Goal: Task Accomplishment & Management: Use online tool/utility

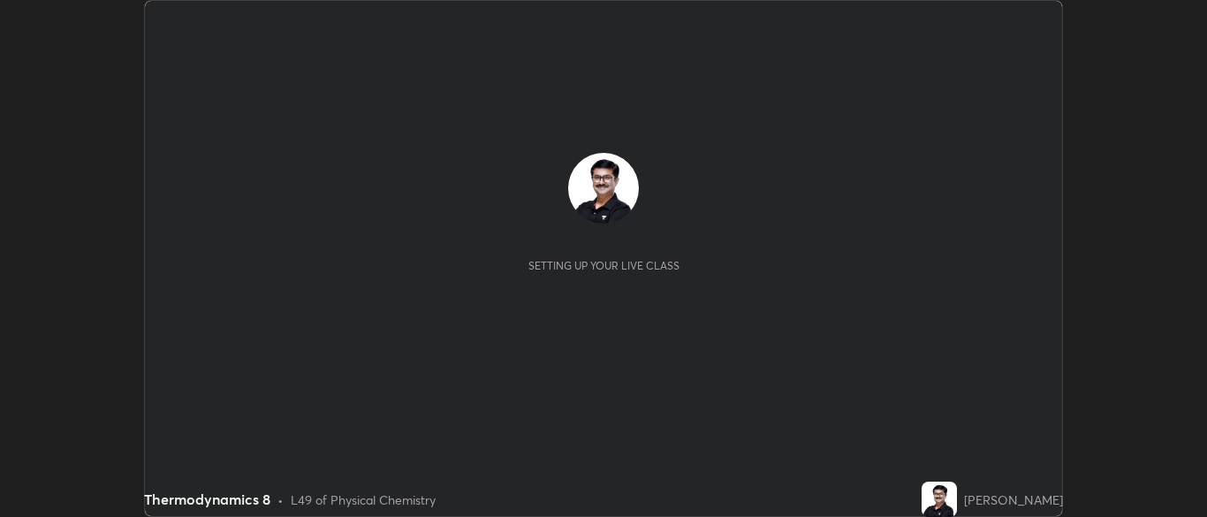
scroll to position [517, 1206]
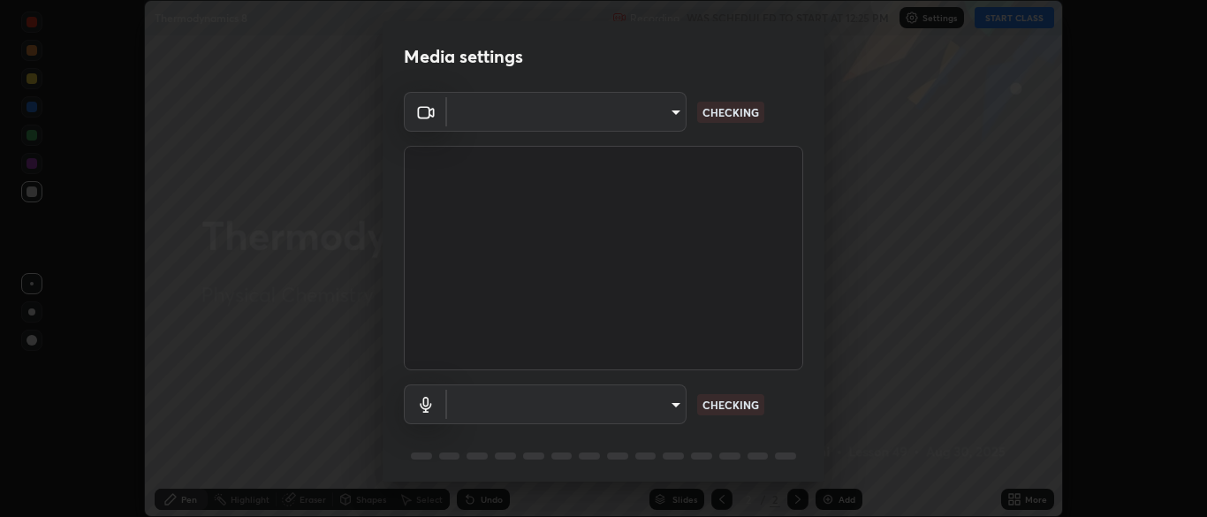
type input "cbd69d3ab31666e68bc16f5f2905db6189ec8135df4d15a94e2bba87772e1748"
click at [672, 405] on body "Erase all Thermodynamics 8 Recording WAS SCHEDULED TO START AT 12:25 PM Setting…" at bounding box center [603, 258] width 1207 height 517
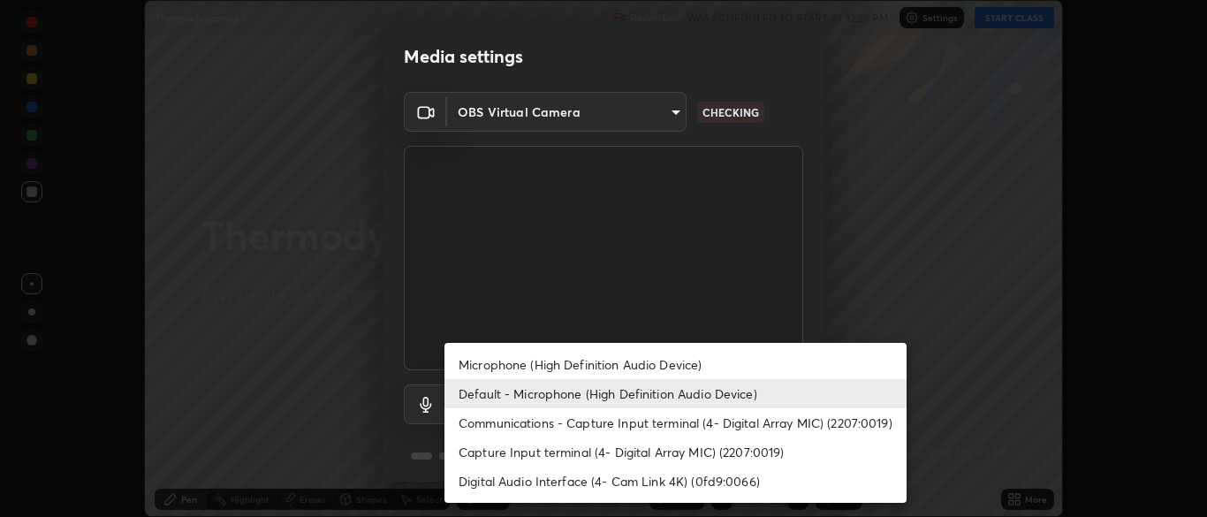
click at [610, 451] on li "Capture Input terminal (4- Digital Array MIC) (2207:0019)" at bounding box center [675, 451] width 462 height 29
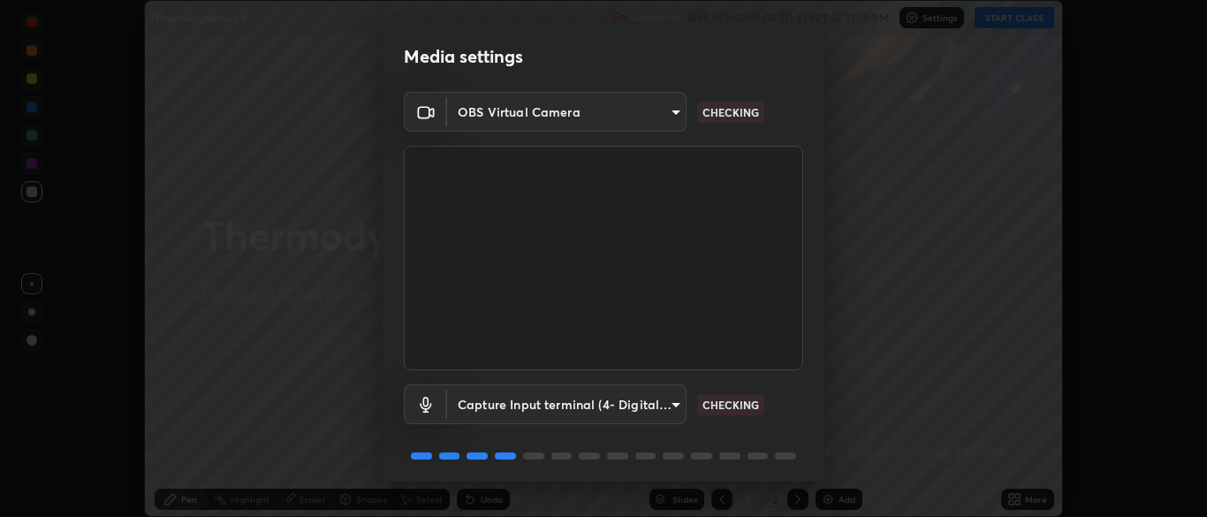
click at [677, 404] on body "Erase all Thermodynamics 8 Recording WAS SCHEDULED TO START AT 12:25 PM Setting…" at bounding box center [603, 258] width 1207 height 517
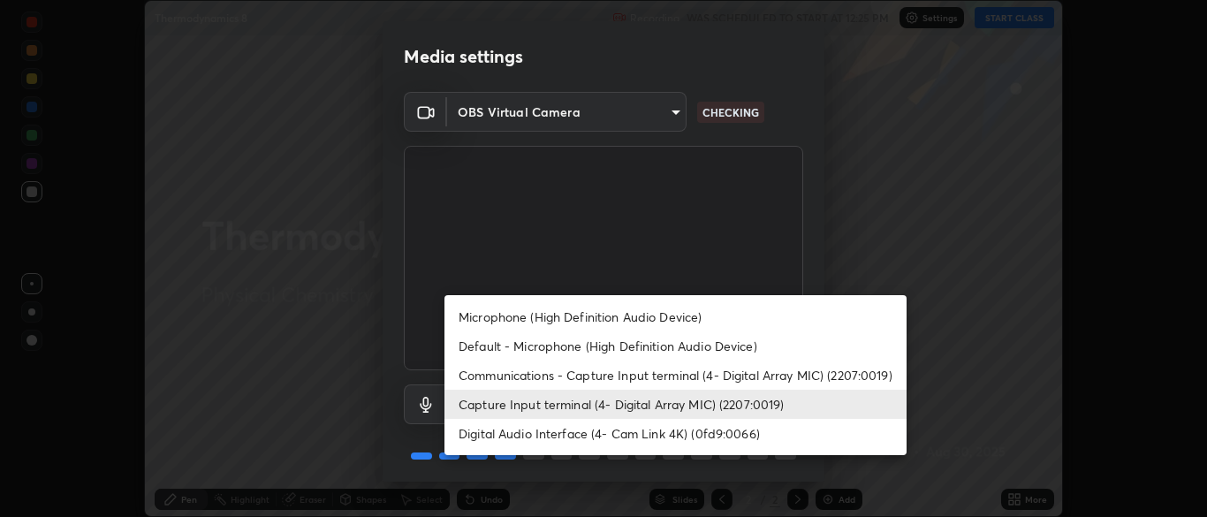
click at [579, 351] on li "Default - Microphone (High Definition Audio Device)" at bounding box center [675, 345] width 462 height 29
type input "default"
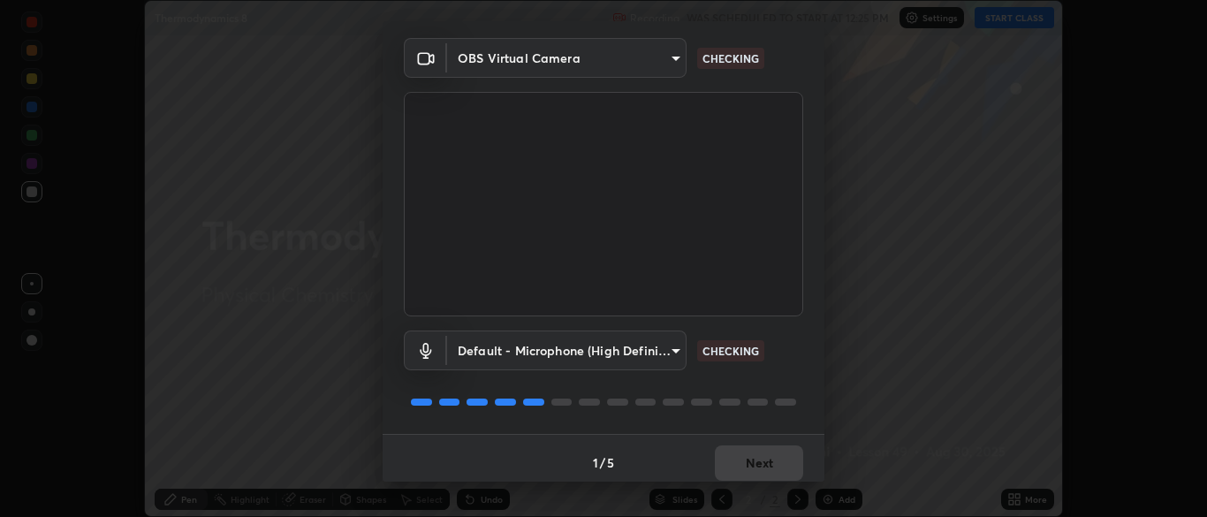
scroll to position [63, 0]
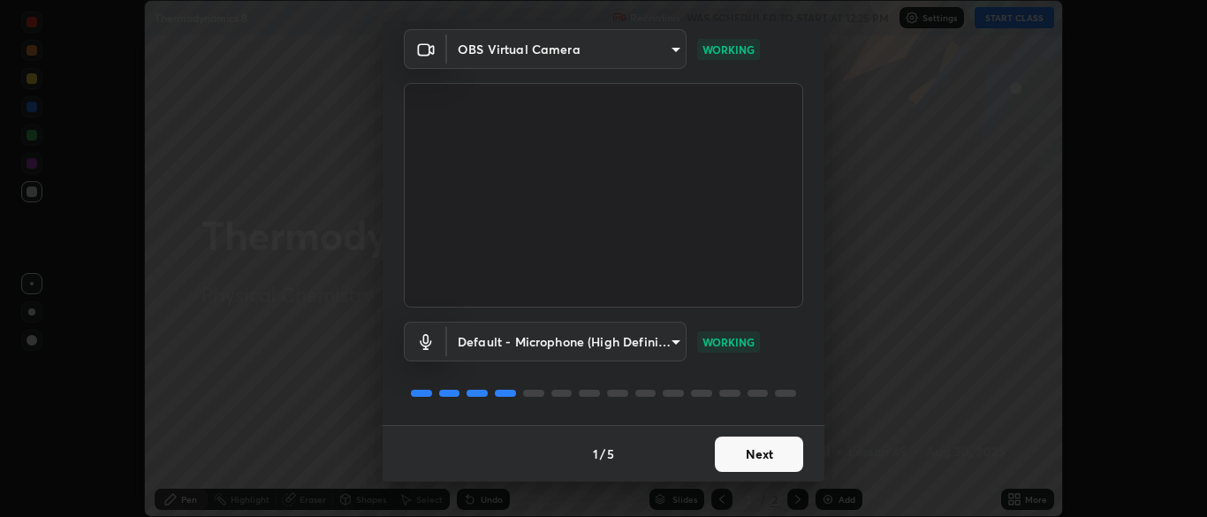
click at [776, 456] on button "Next" at bounding box center [759, 453] width 88 height 35
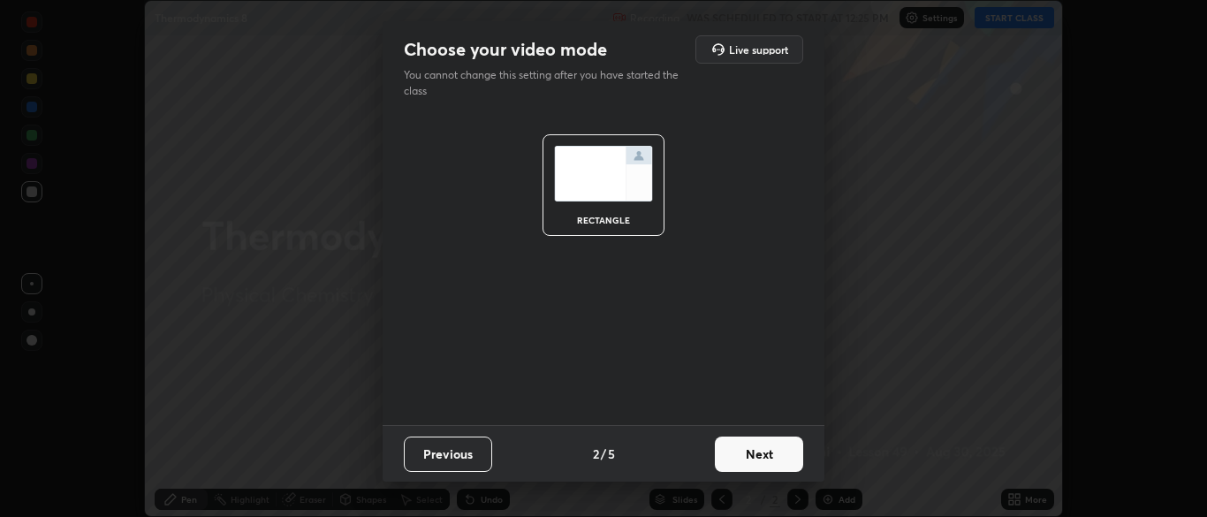
click at [778, 455] on button "Next" at bounding box center [759, 453] width 88 height 35
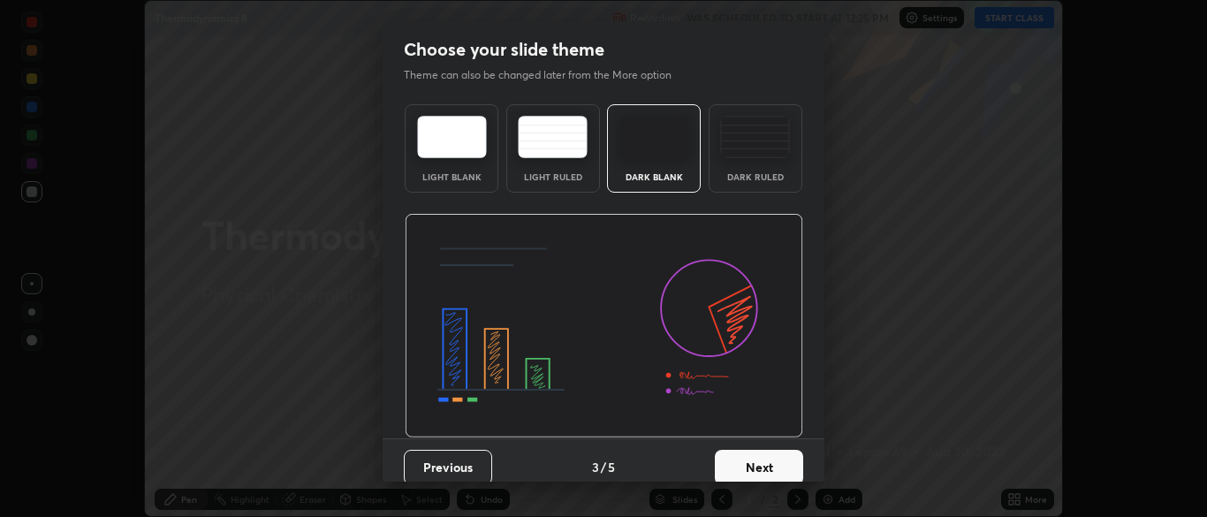
click at [780, 465] on button "Next" at bounding box center [759, 467] width 88 height 35
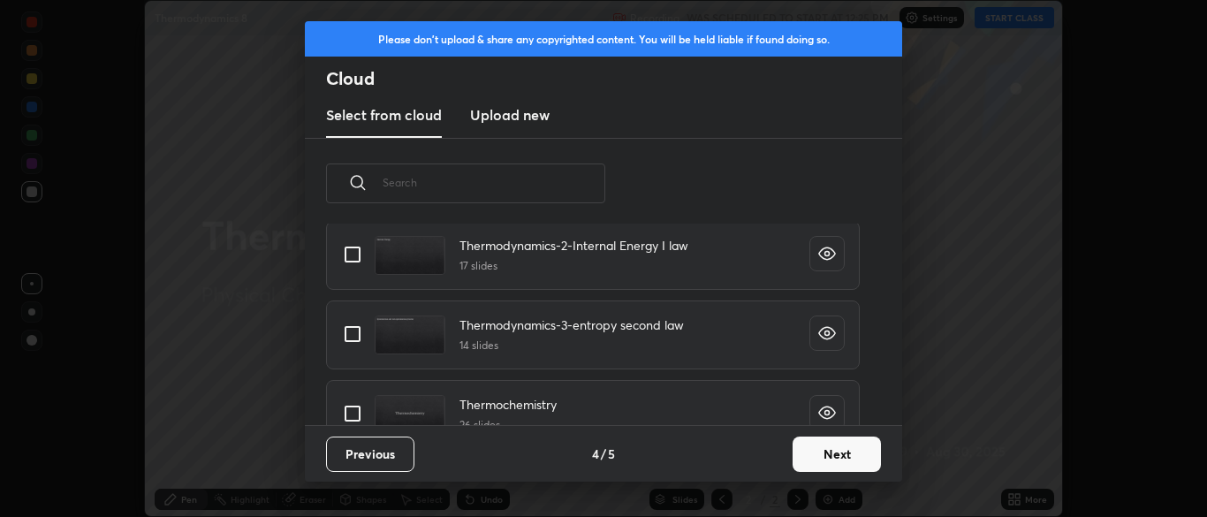
scroll to position [1202, 0]
click at [356, 327] on input "grid" at bounding box center [352, 333] width 37 height 37
checkbox input "true"
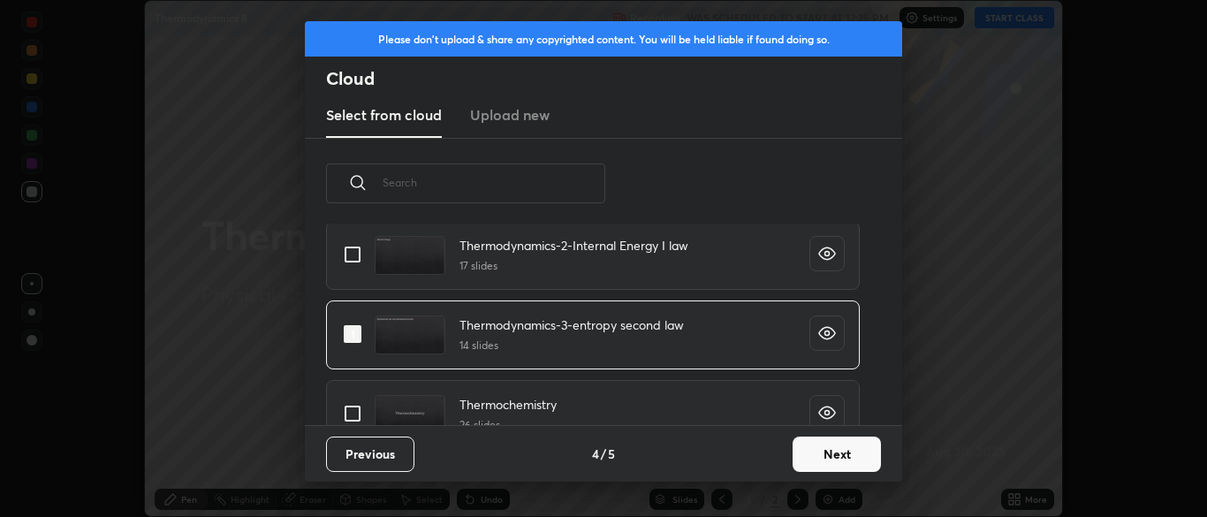
click at [828, 458] on button "Next" at bounding box center [836, 453] width 88 height 35
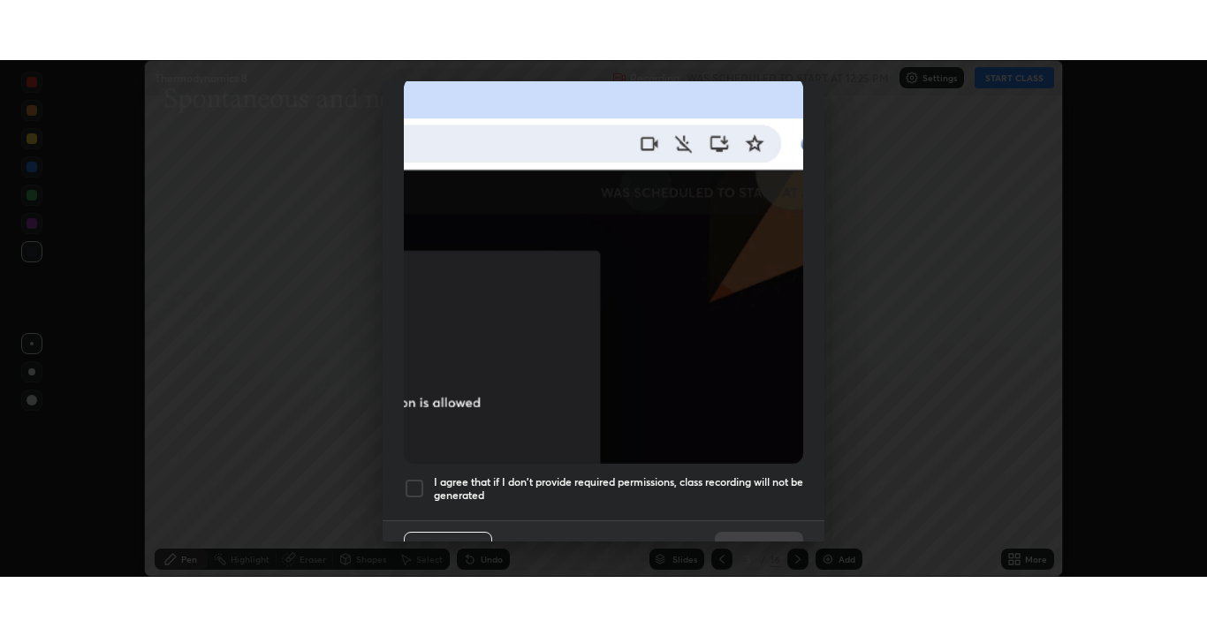
scroll to position [423, 0]
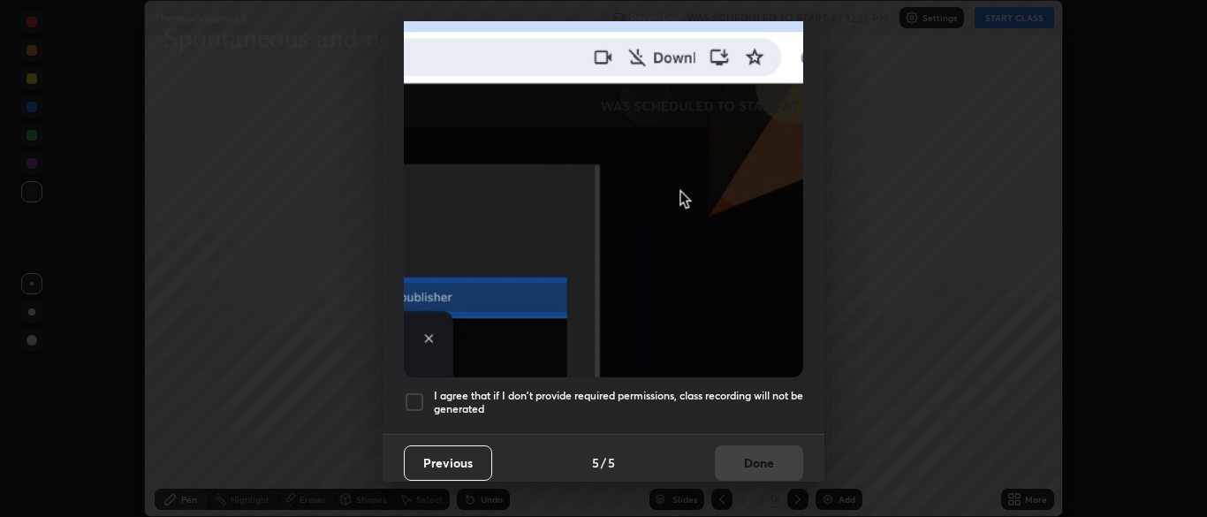
click at [417, 395] on div at bounding box center [414, 401] width 21 height 21
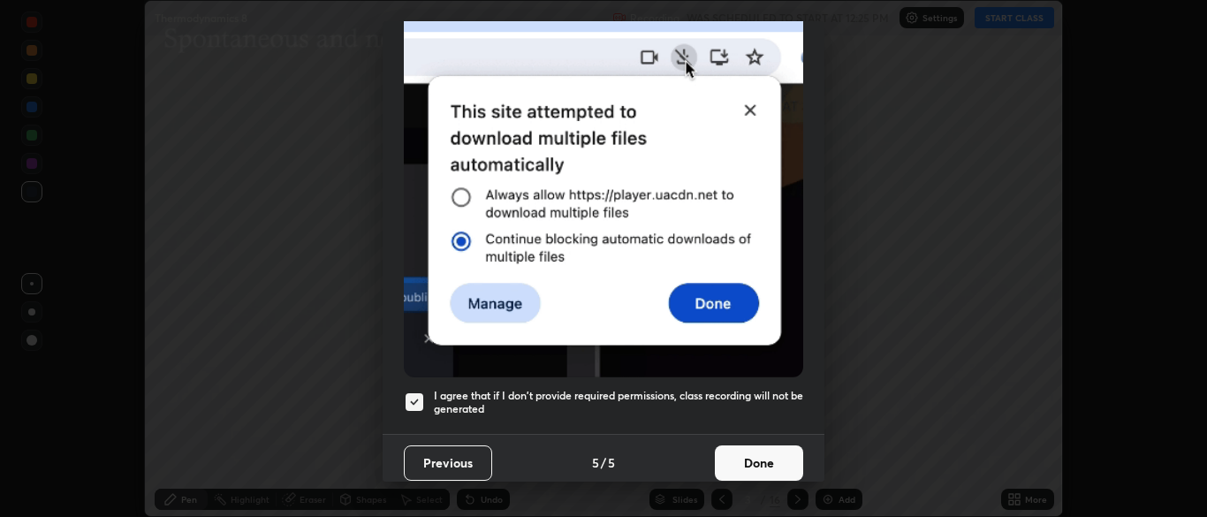
click at [760, 458] on button "Done" at bounding box center [759, 462] width 88 height 35
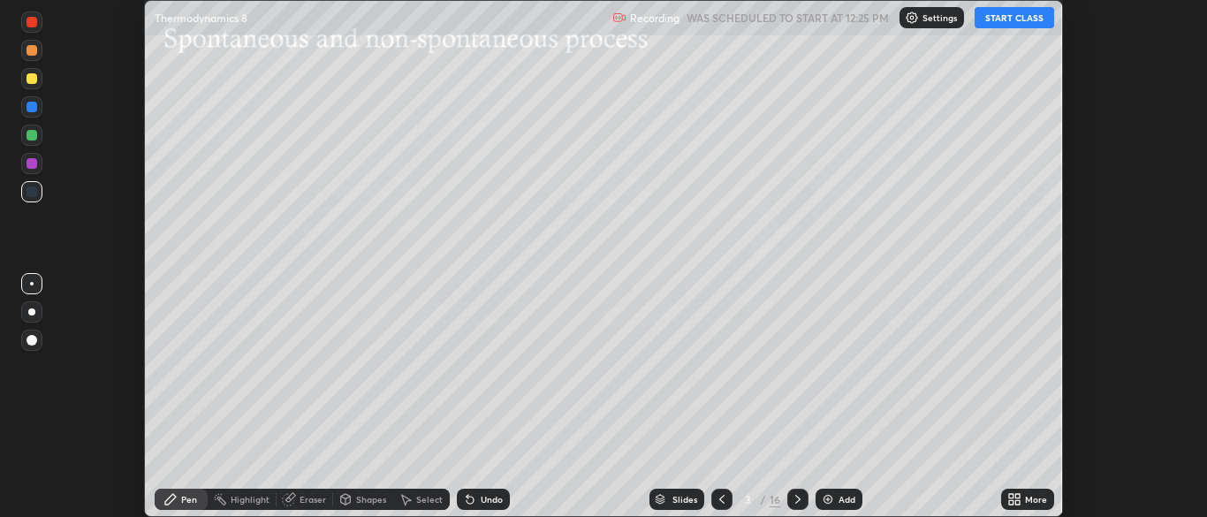
click at [1014, 22] on button "START CLASS" at bounding box center [1014, 17] width 80 height 21
click at [1011, 496] on icon at bounding box center [1011, 496] width 4 height 4
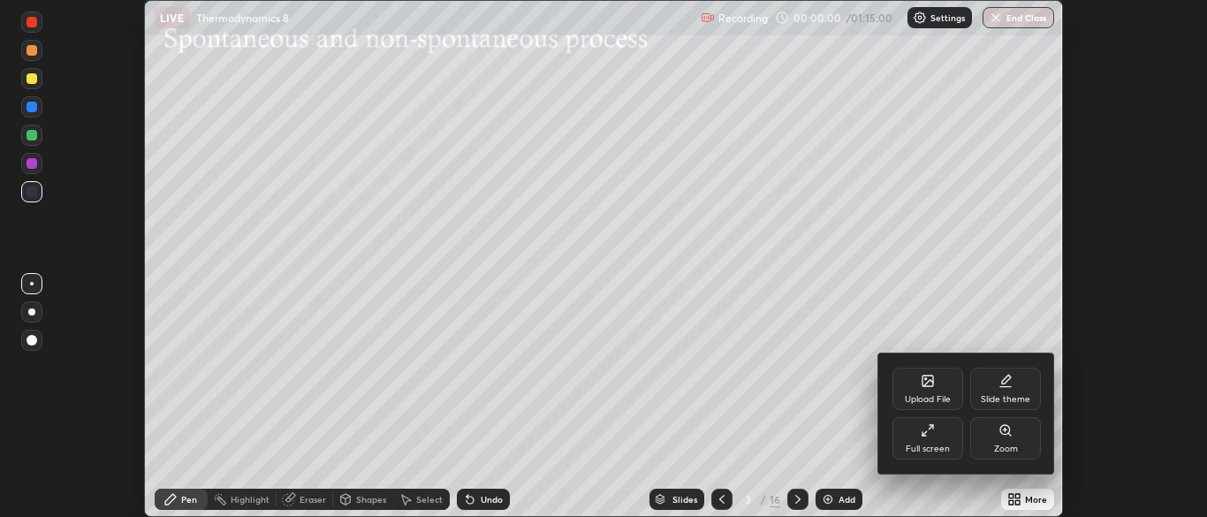
click at [916, 439] on div "Full screen" at bounding box center [927, 438] width 71 height 42
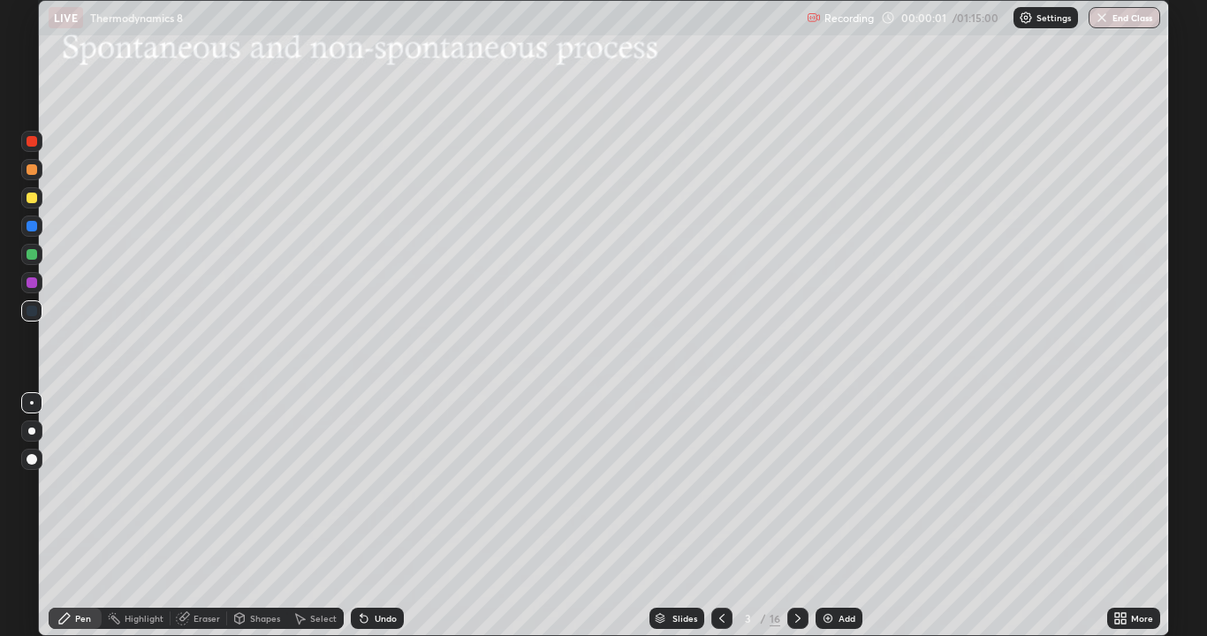
scroll to position [636, 1207]
click at [682, 516] on div "Slides" at bounding box center [684, 618] width 25 height 9
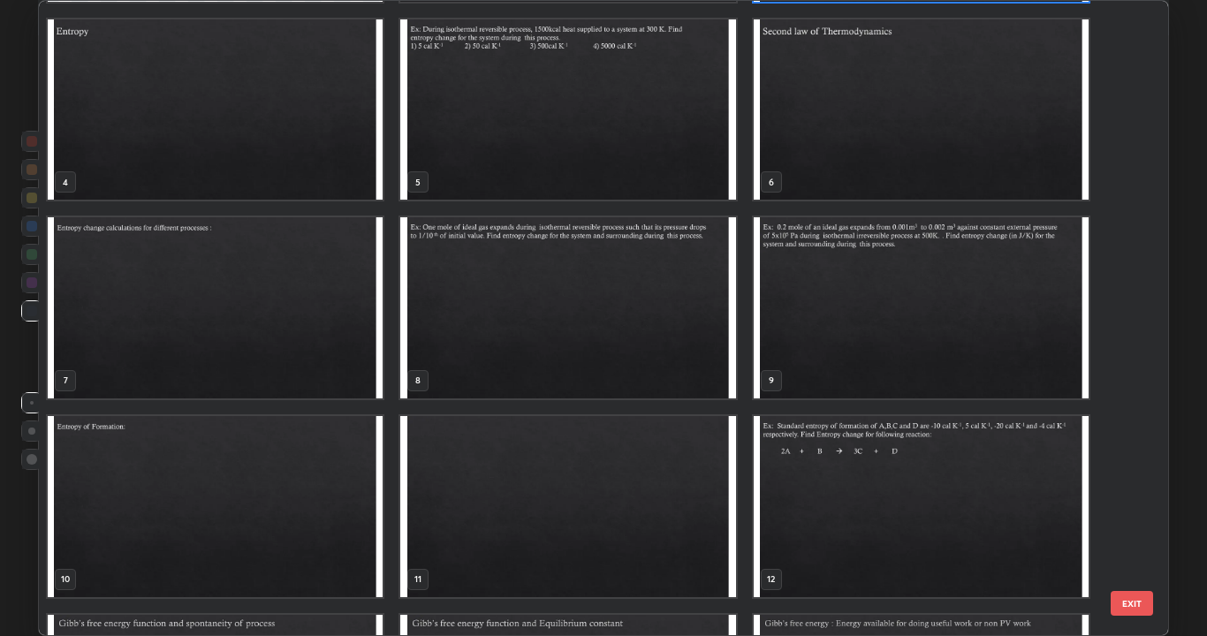
scroll to position [183, 0]
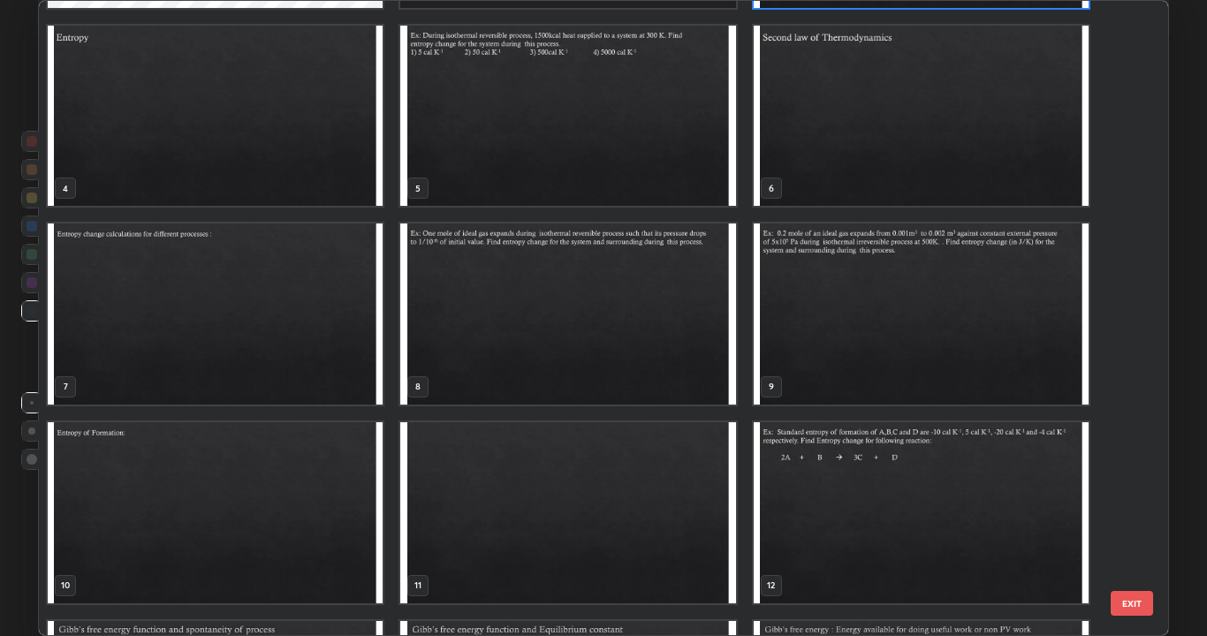
click at [331, 332] on img "grid" at bounding box center [215, 313] width 335 height 181
click at [321, 337] on img "grid" at bounding box center [215, 313] width 335 height 181
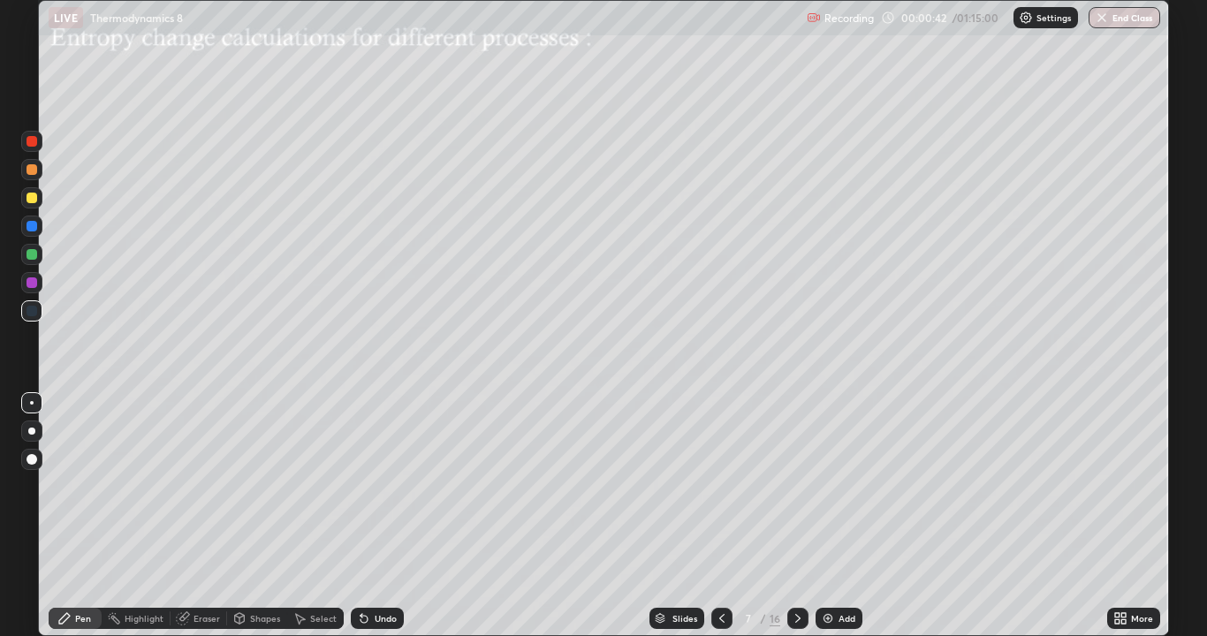
click at [31, 199] on div at bounding box center [32, 198] width 11 height 11
click at [387, 516] on div "Undo" at bounding box center [386, 618] width 22 height 9
click at [384, 516] on div "Undo" at bounding box center [386, 618] width 22 height 9
click at [799, 516] on icon at bounding box center [798, 618] width 14 height 14
click at [310, 516] on div "Select" at bounding box center [323, 618] width 27 height 9
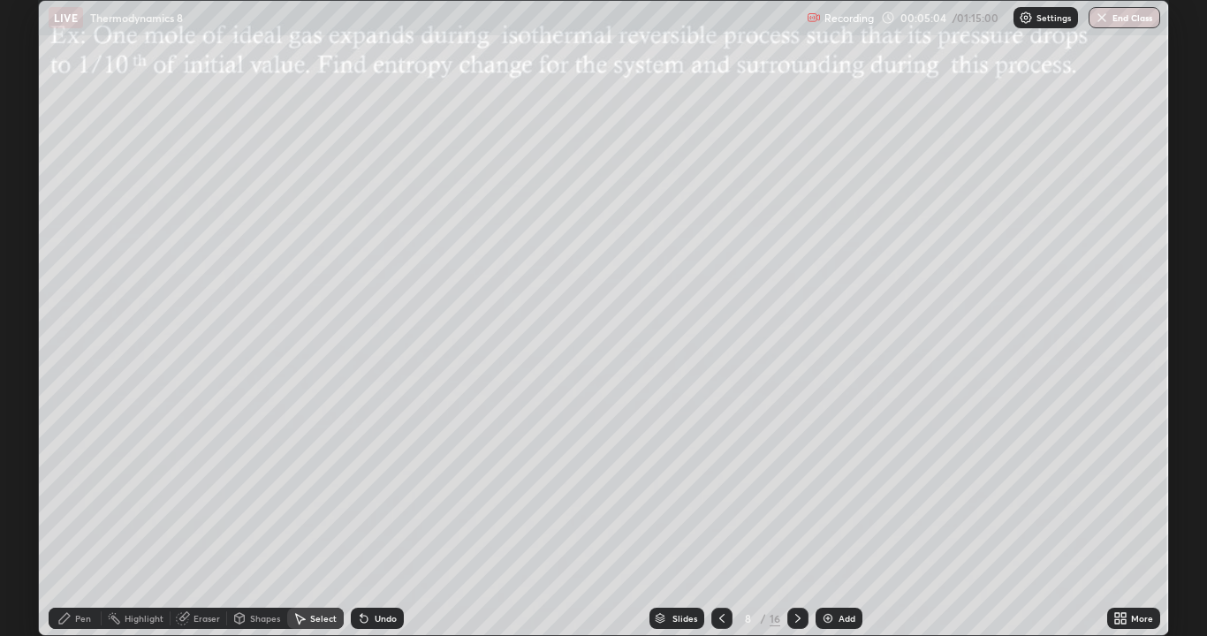
click at [94, 516] on div "Pen" at bounding box center [75, 618] width 53 height 21
click at [34, 197] on div at bounding box center [32, 198] width 11 height 11
click at [375, 516] on div "Undo" at bounding box center [386, 618] width 22 height 9
click at [366, 516] on icon at bounding box center [364, 618] width 14 height 14
click at [360, 516] on icon at bounding box center [361, 615] width 2 height 2
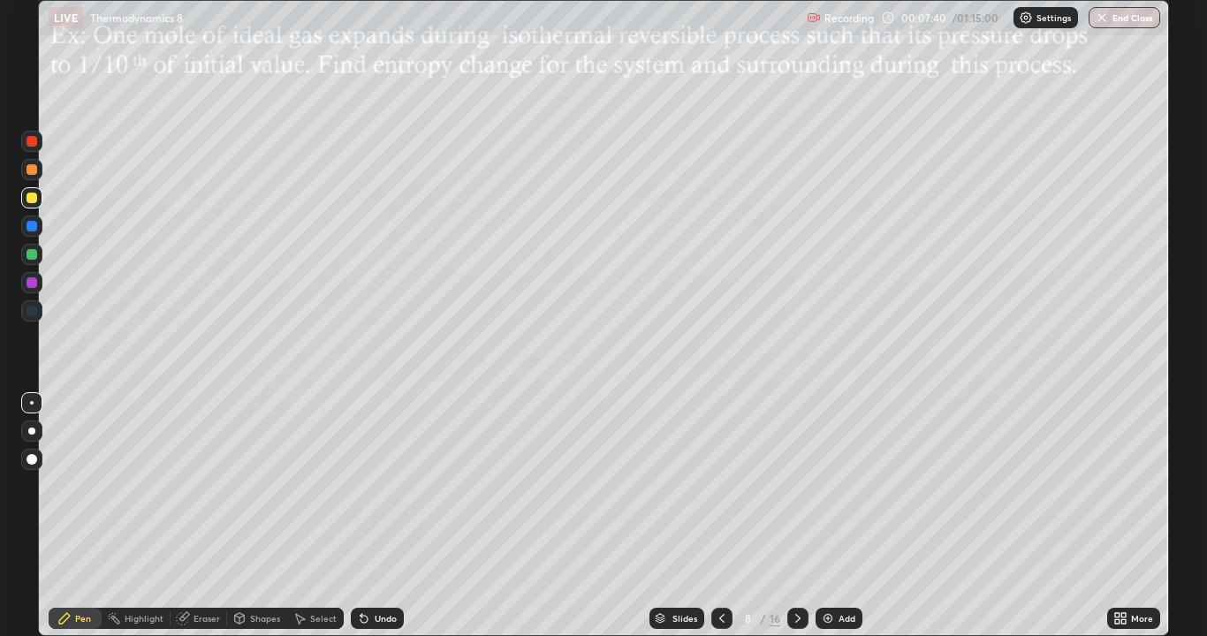
click at [796, 516] on icon at bounding box center [798, 618] width 14 height 14
click at [32, 199] on div at bounding box center [32, 198] width 11 height 11
click at [360, 516] on icon at bounding box center [363, 619] width 7 height 7
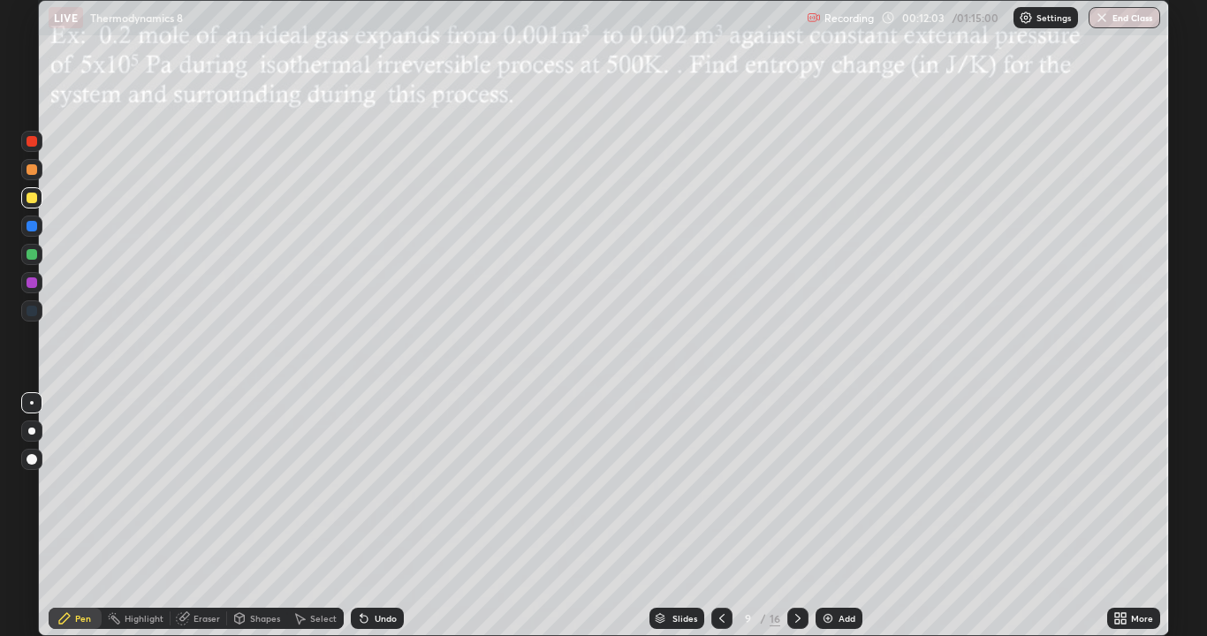
click at [360, 516] on icon at bounding box center [363, 619] width 7 height 7
click at [796, 516] on icon at bounding box center [797, 618] width 5 height 9
click at [796, 516] on icon at bounding box center [798, 618] width 14 height 14
click at [795, 516] on icon at bounding box center [797, 618] width 5 height 9
click at [720, 516] on icon at bounding box center [722, 618] width 14 height 14
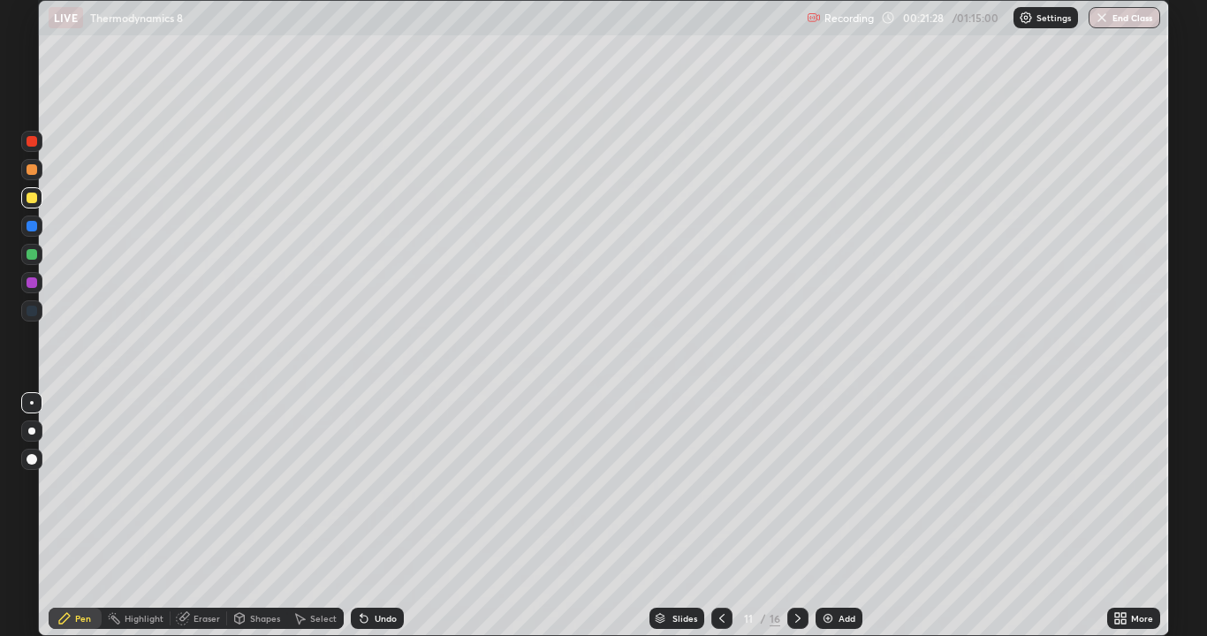
click at [34, 200] on div at bounding box center [32, 198] width 11 height 11
click at [798, 516] on icon at bounding box center [797, 618] width 5 height 9
click at [720, 516] on icon at bounding box center [722, 618] width 14 height 14
click at [797, 516] on icon at bounding box center [798, 618] width 14 height 14
click at [32, 199] on div at bounding box center [32, 198] width 11 height 11
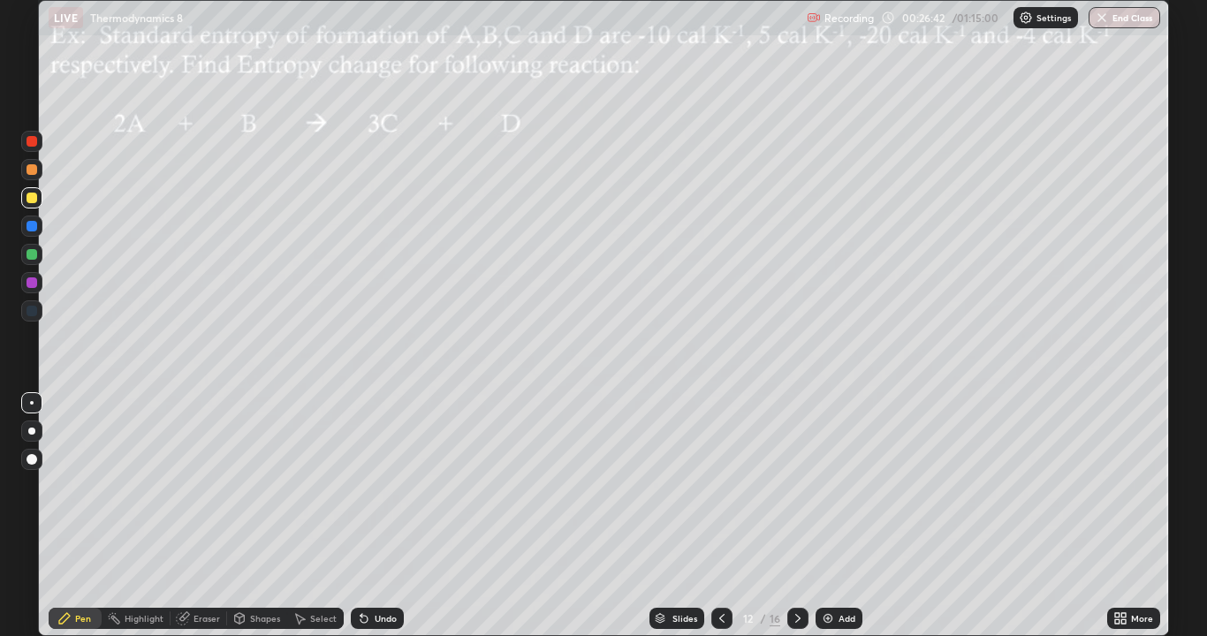
click at [375, 516] on div "Undo" at bounding box center [386, 618] width 22 height 9
click at [363, 516] on icon at bounding box center [363, 619] width 7 height 7
click at [360, 516] on icon at bounding box center [363, 619] width 7 height 7
click at [361, 516] on icon at bounding box center [363, 619] width 7 height 7
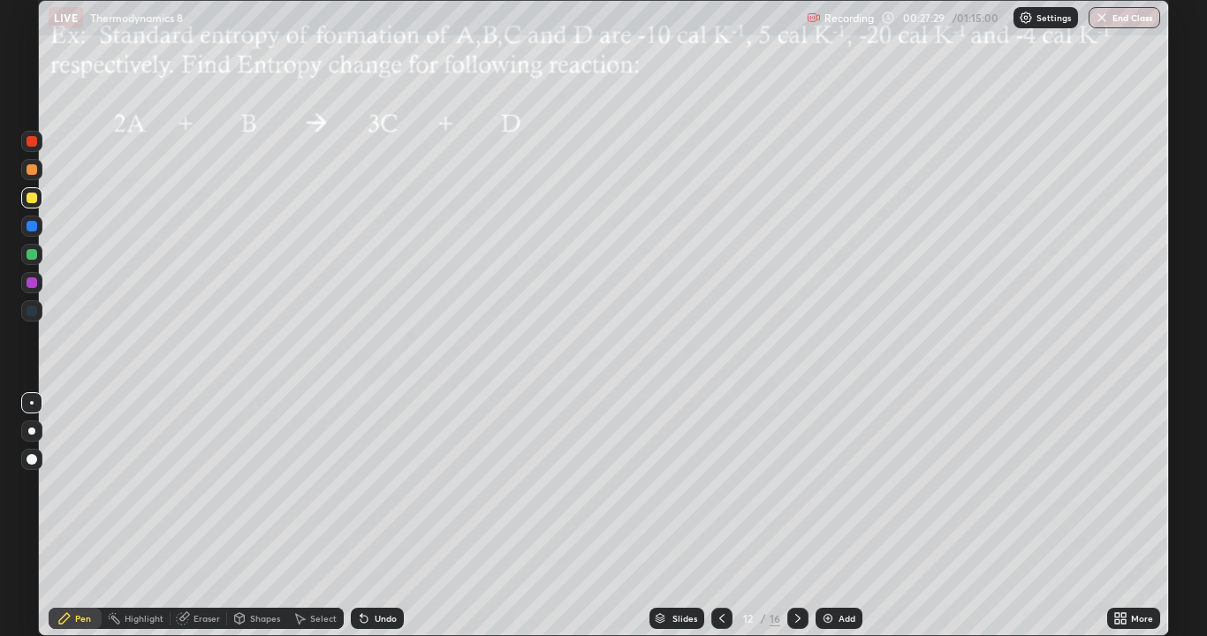
click at [361, 516] on icon at bounding box center [363, 619] width 7 height 7
click at [1021, 516] on div "Slides 12 / 16 Add" at bounding box center [755, 618] width 703 height 35
click at [34, 200] on div at bounding box center [32, 198] width 11 height 11
click at [796, 516] on icon at bounding box center [798, 618] width 14 height 14
click at [720, 516] on icon at bounding box center [722, 618] width 14 height 14
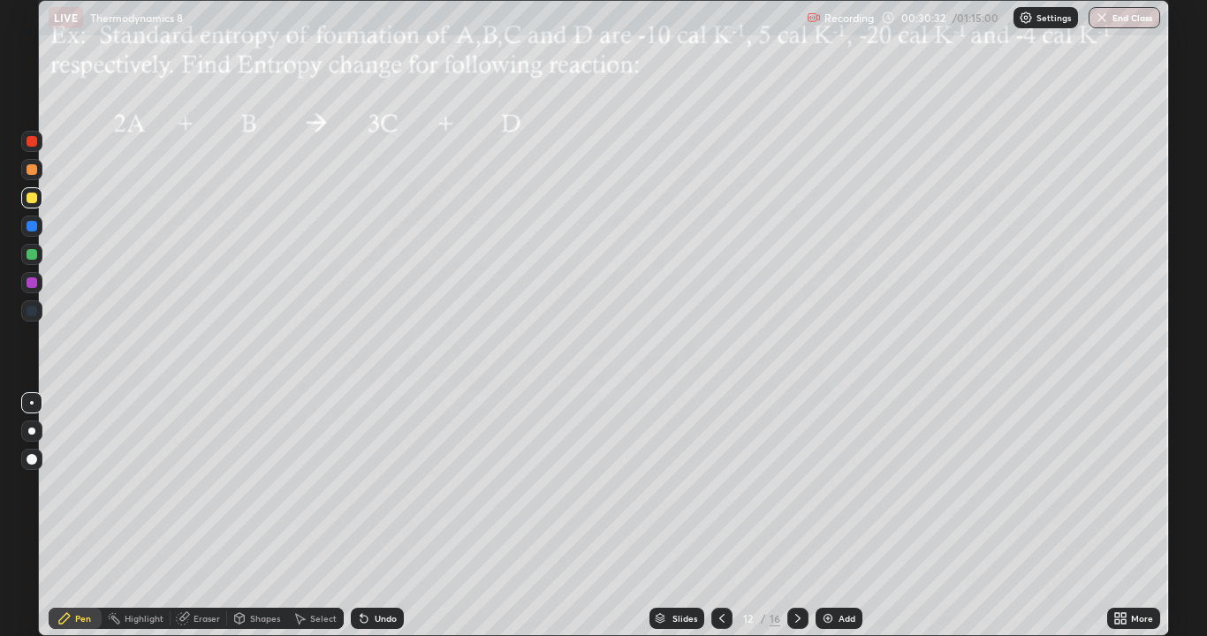
click at [825, 516] on img at bounding box center [828, 618] width 14 height 14
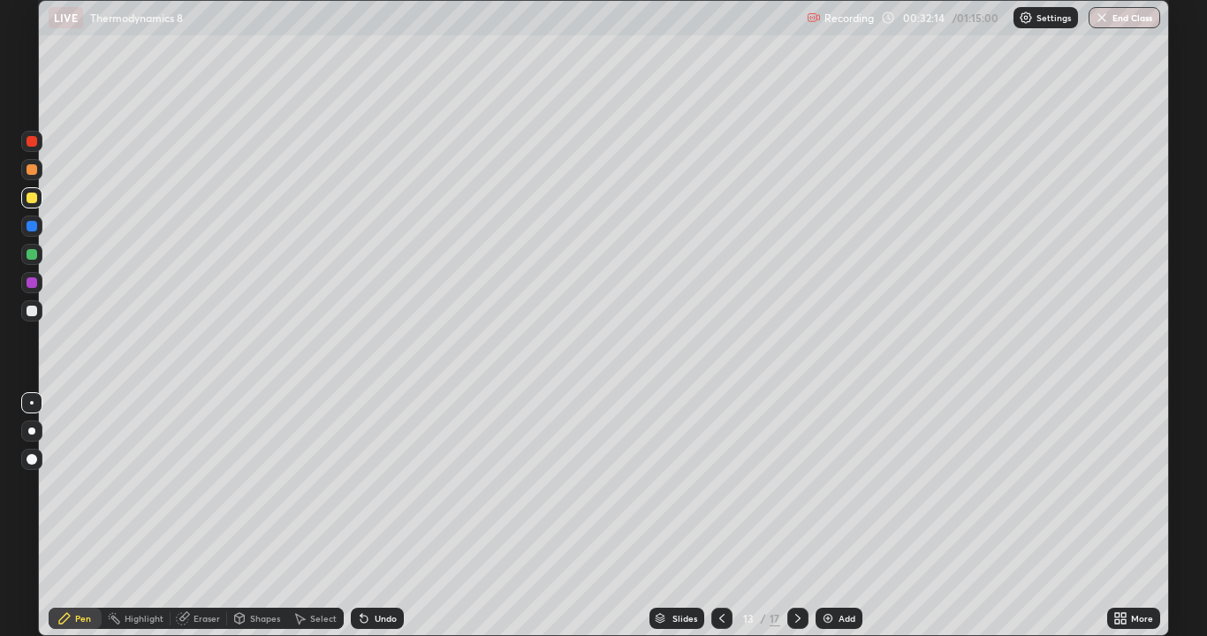
click at [35, 313] on div at bounding box center [32, 311] width 11 height 11
click at [383, 516] on div "Undo" at bounding box center [386, 618] width 22 height 9
click at [796, 516] on icon at bounding box center [798, 618] width 14 height 14
click at [33, 199] on div at bounding box center [32, 198] width 11 height 11
click at [360, 516] on icon at bounding box center [361, 615] width 2 height 2
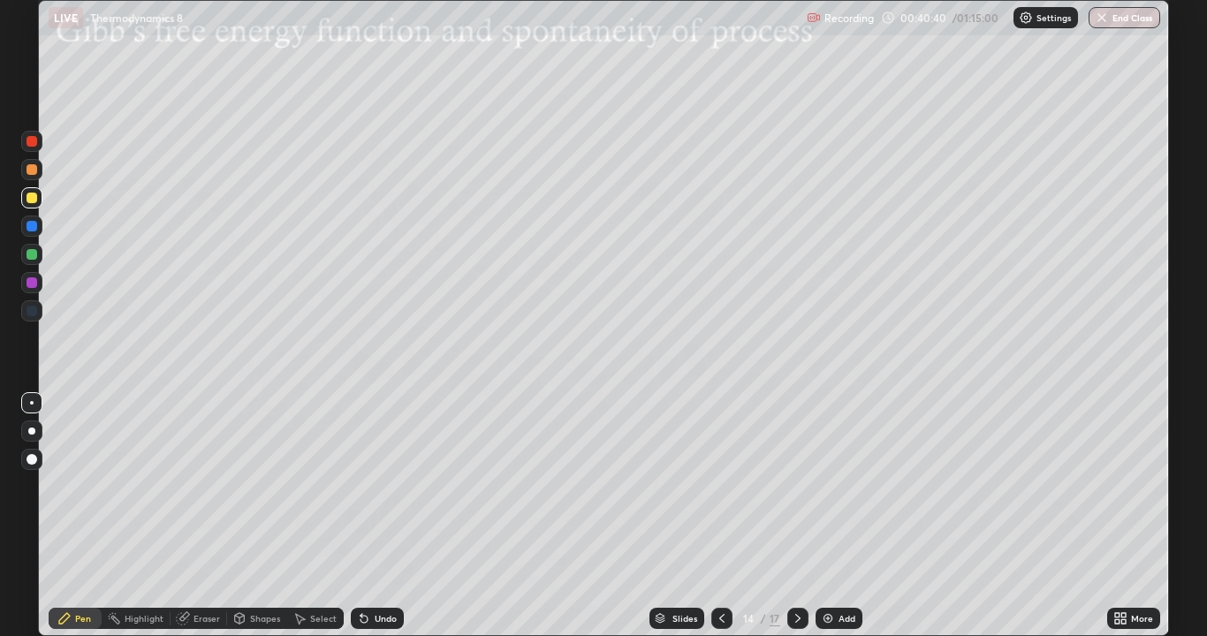
click at [246, 516] on div "Shapes" at bounding box center [257, 618] width 60 height 21
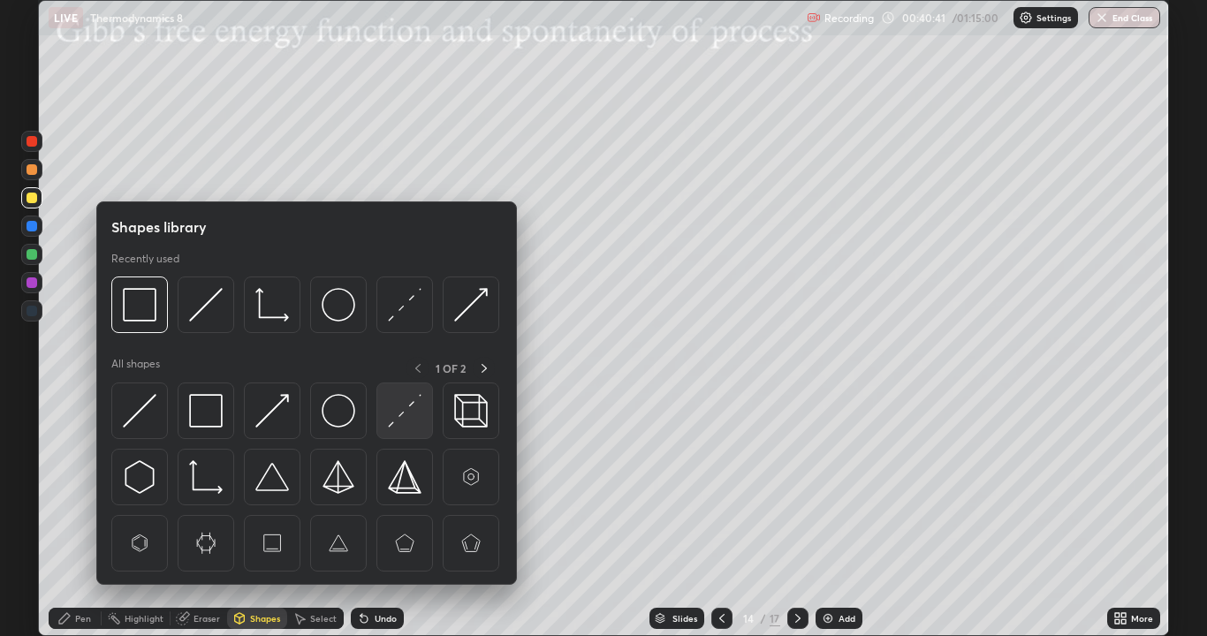
click at [381, 424] on div at bounding box center [404, 411] width 57 height 57
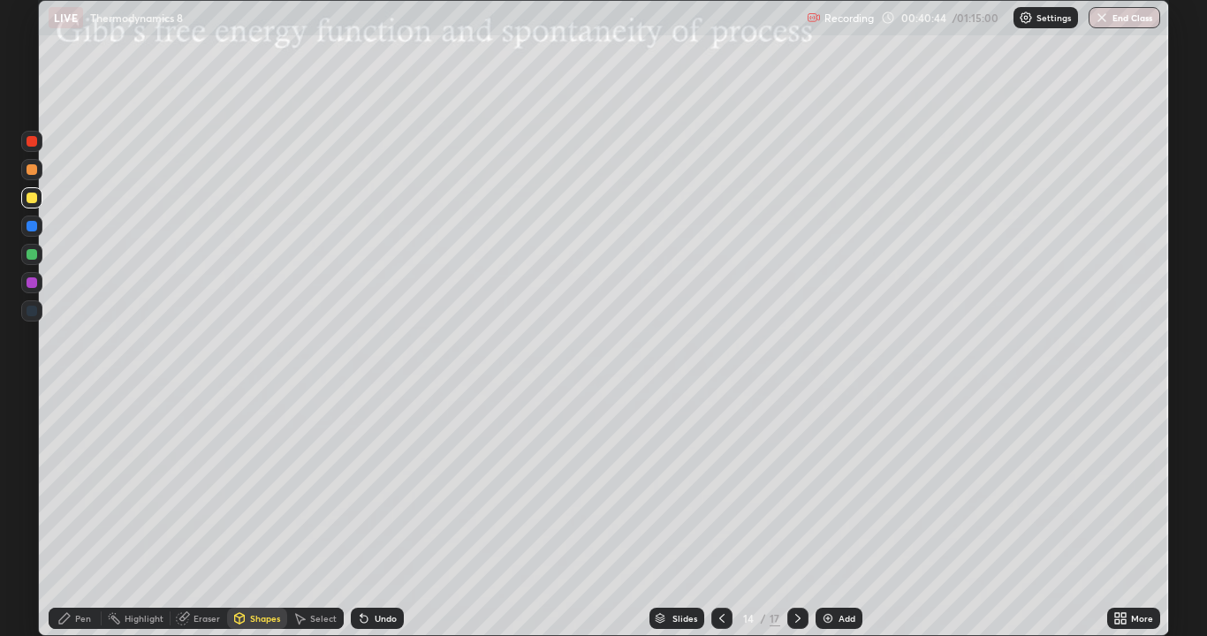
click at [81, 516] on div "Pen" at bounding box center [83, 618] width 16 height 9
click at [262, 516] on div "Shapes" at bounding box center [265, 618] width 30 height 9
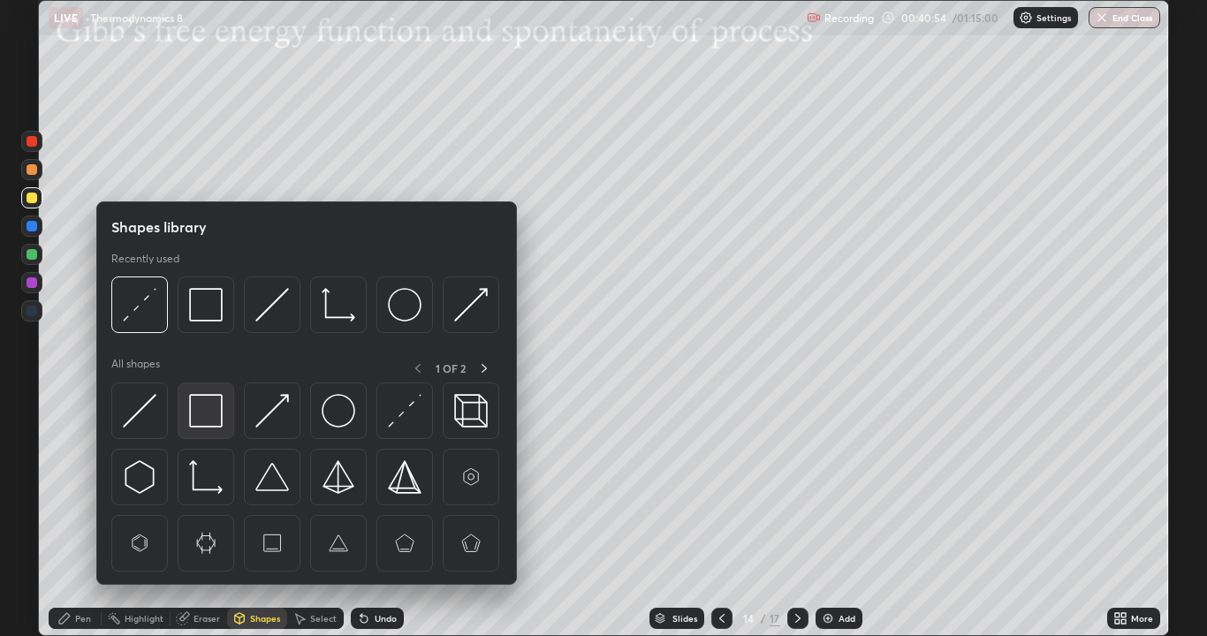
click at [223, 422] on div at bounding box center [206, 411] width 57 height 57
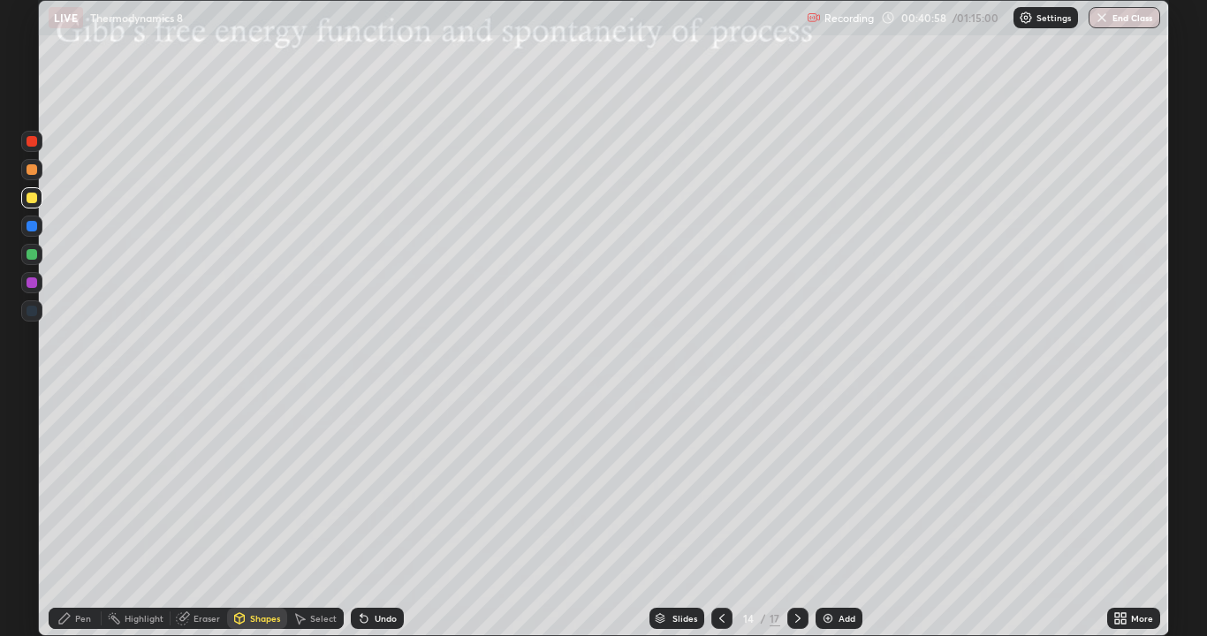
click at [85, 516] on div "Pen" at bounding box center [83, 618] width 16 height 9
click at [830, 516] on img at bounding box center [828, 618] width 14 height 14
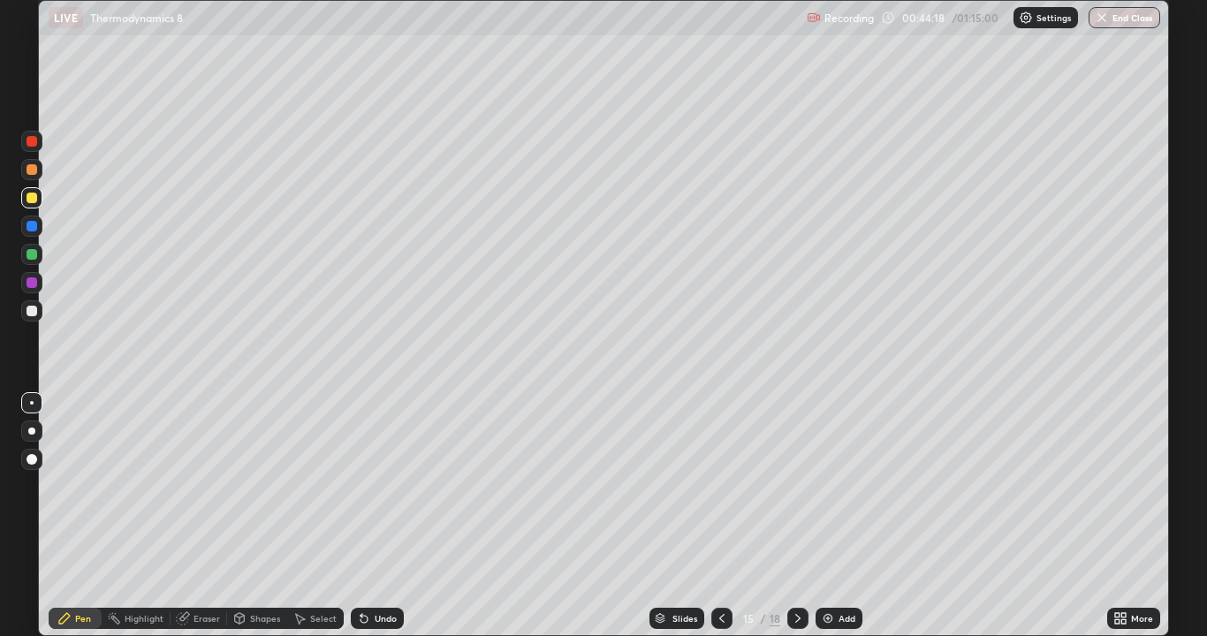
click at [28, 312] on div at bounding box center [32, 311] width 11 height 11
click at [239, 516] on icon at bounding box center [240, 618] width 10 height 11
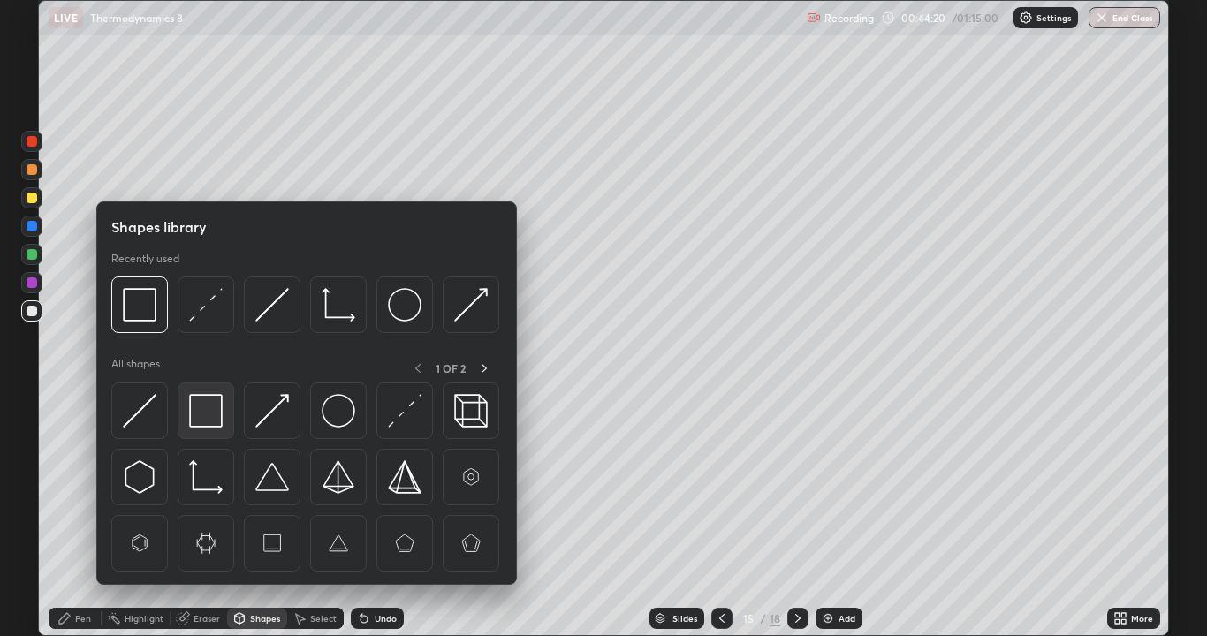
click at [209, 421] on img at bounding box center [206, 411] width 34 height 34
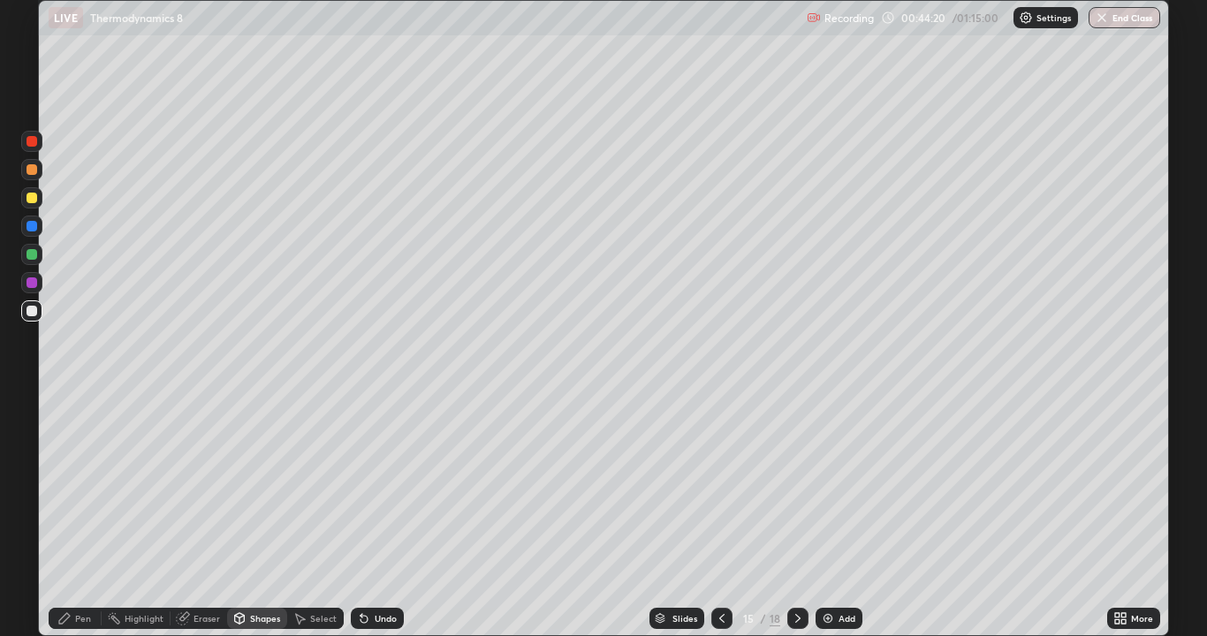
click at [32, 312] on div at bounding box center [32, 311] width 11 height 11
click at [32, 199] on div at bounding box center [32, 198] width 11 height 11
click at [362, 516] on icon at bounding box center [363, 619] width 7 height 7
click at [361, 516] on icon at bounding box center [363, 619] width 7 height 7
click at [71, 516] on icon at bounding box center [64, 618] width 14 height 14
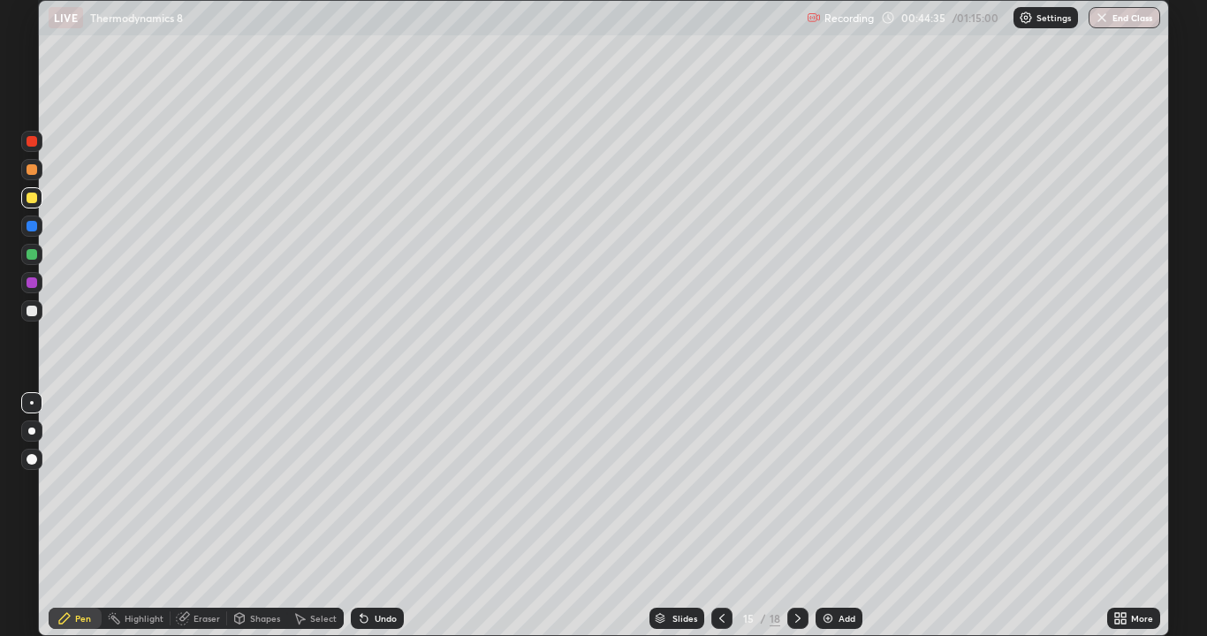
click at [31, 168] on div at bounding box center [32, 169] width 11 height 11
click at [28, 202] on div at bounding box center [32, 198] width 11 height 11
click at [31, 173] on div at bounding box center [32, 169] width 11 height 11
click at [28, 200] on div at bounding box center [32, 198] width 11 height 11
click at [360, 516] on icon at bounding box center [363, 619] width 7 height 7
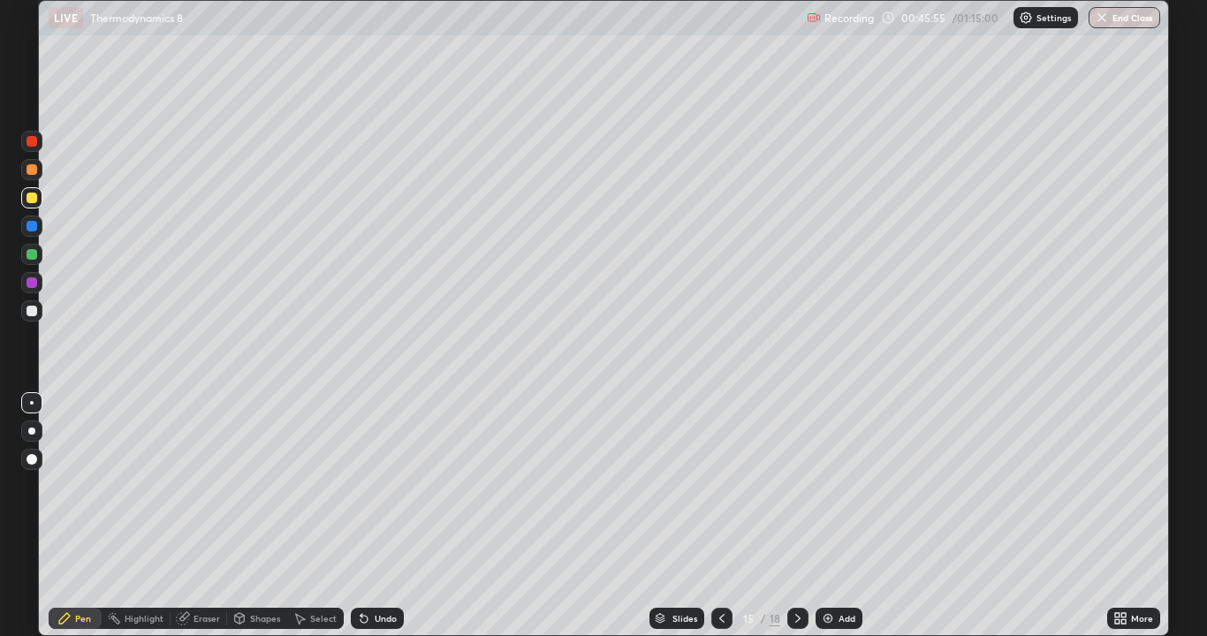
click at [360, 516] on icon at bounding box center [363, 619] width 7 height 7
click at [360, 516] on icon at bounding box center [361, 615] width 2 height 2
click at [360, 516] on icon at bounding box center [363, 619] width 7 height 7
click at [269, 516] on div "Shapes" at bounding box center [265, 618] width 30 height 9
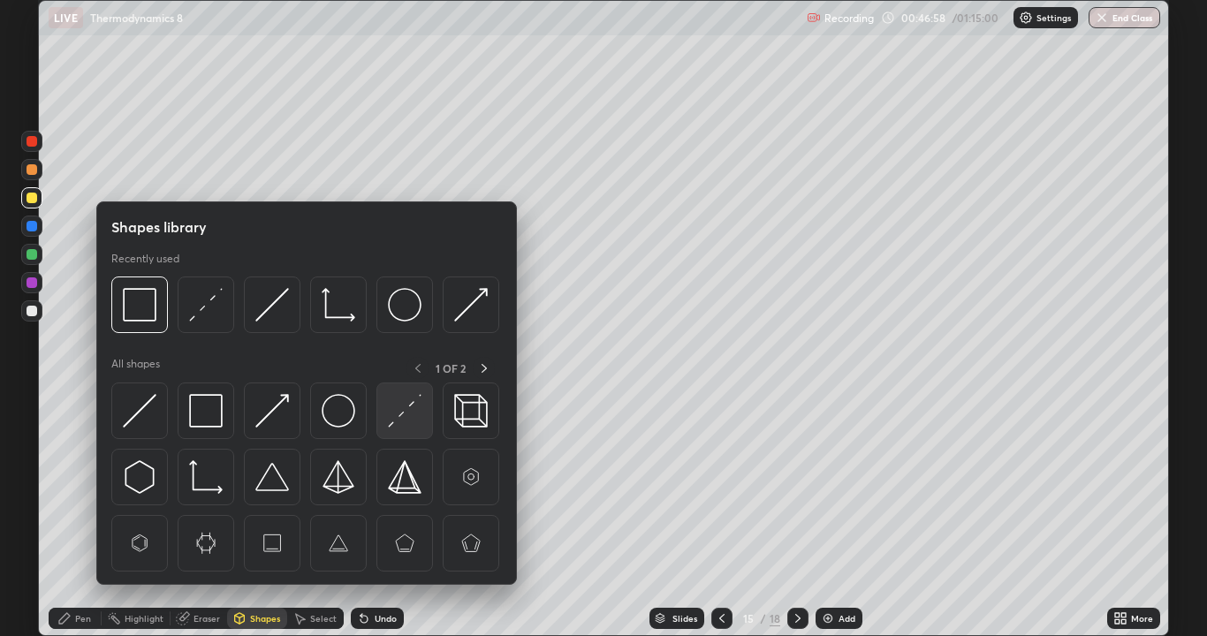
click at [404, 423] on img at bounding box center [405, 411] width 34 height 34
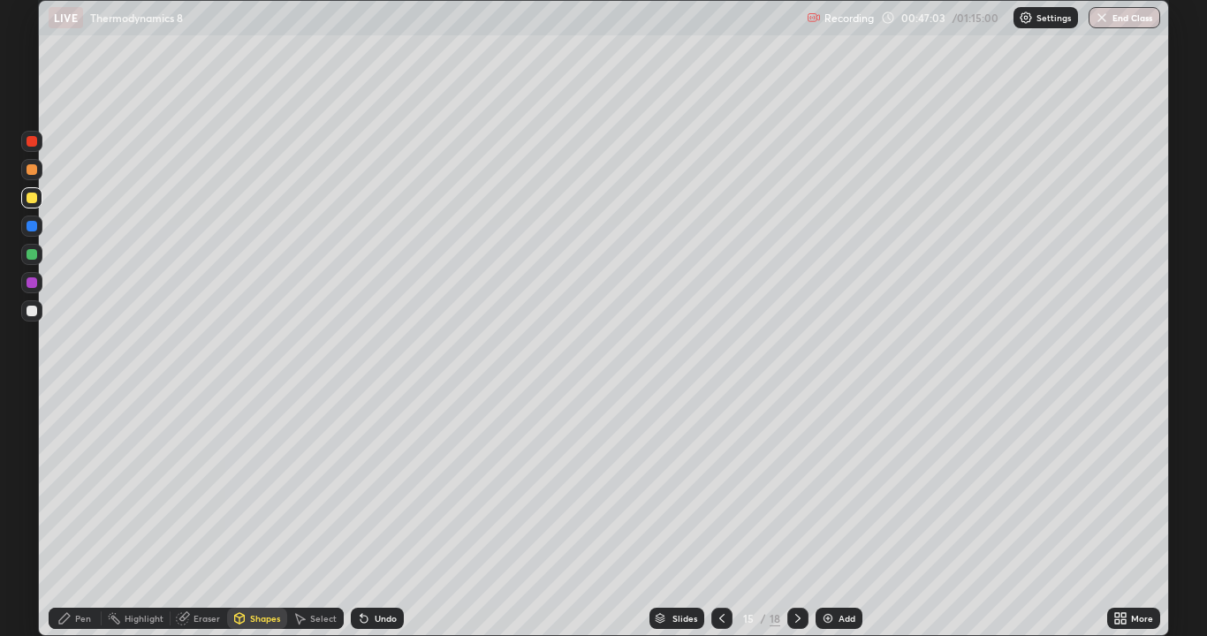
click at [89, 516] on div "Pen" at bounding box center [83, 618] width 16 height 9
click at [383, 516] on div "Undo" at bounding box center [386, 618] width 22 height 9
click at [382, 516] on div "Undo" at bounding box center [386, 618] width 22 height 9
click at [381, 516] on div "Undo" at bounding box center [386, 618] width 22 height 9
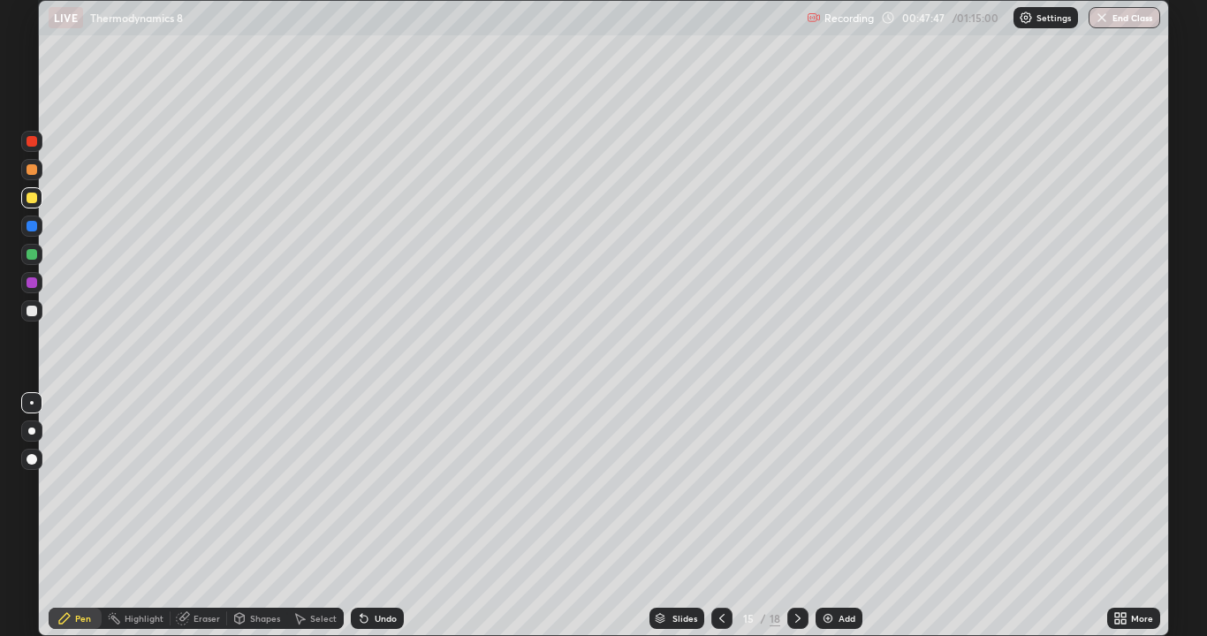
click at [381, 516] on div "Undo" at bounding box center [386, 618] width 22 height 9
click at [383, 516] on div "Undo" at bounding box center [377, 618] width 53 height 21
click at [32, 170] on div at bounding box center [32, 169] width 11 height 11
click at [33, 311] on div at bounding box center [32, 311] width 11 height 11
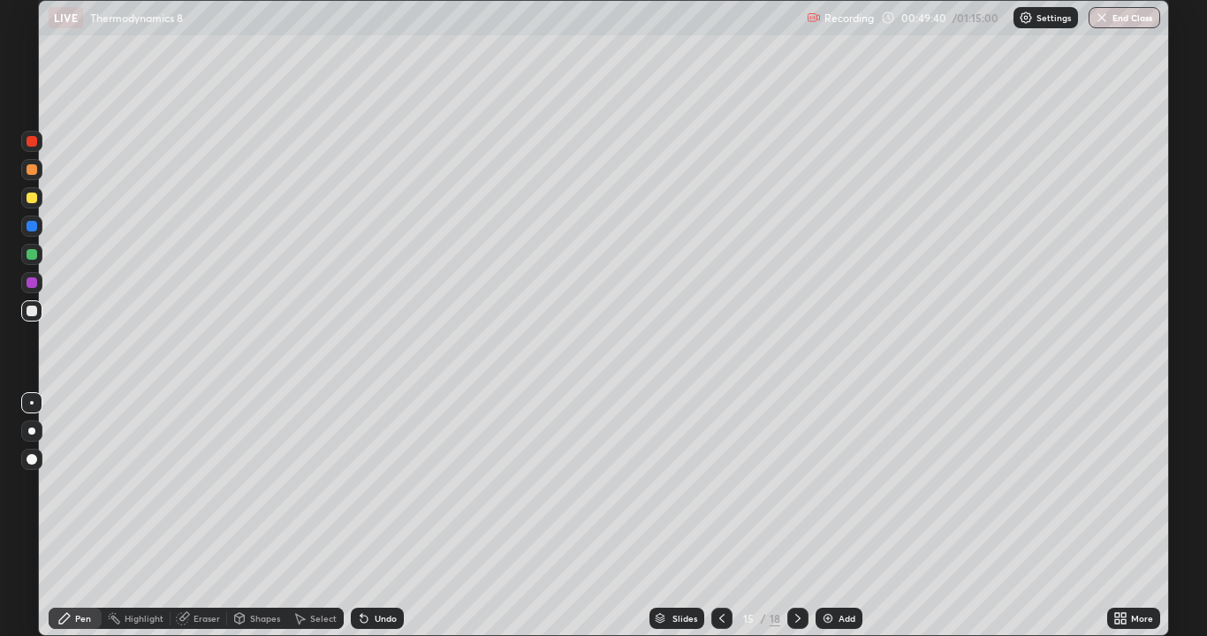
click at [268, 516] on div "Shapes" at bounding box center [265, 618] width 30 height 9
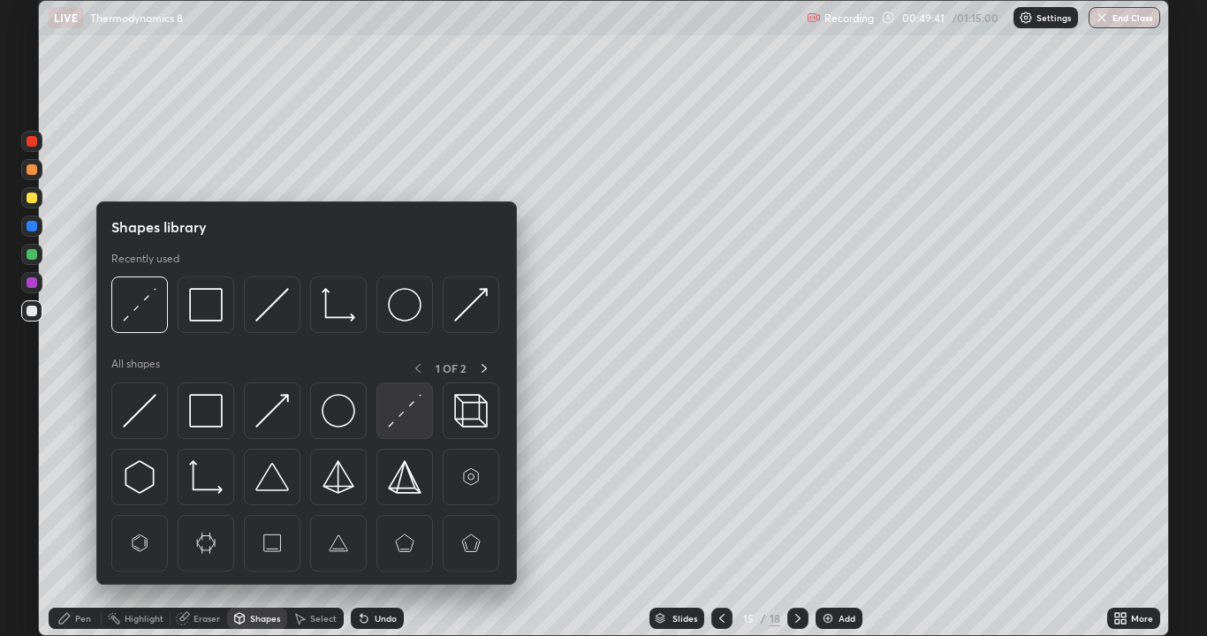
click at [409, 417] on img at bounding box center [405, 411] width 34 height 34
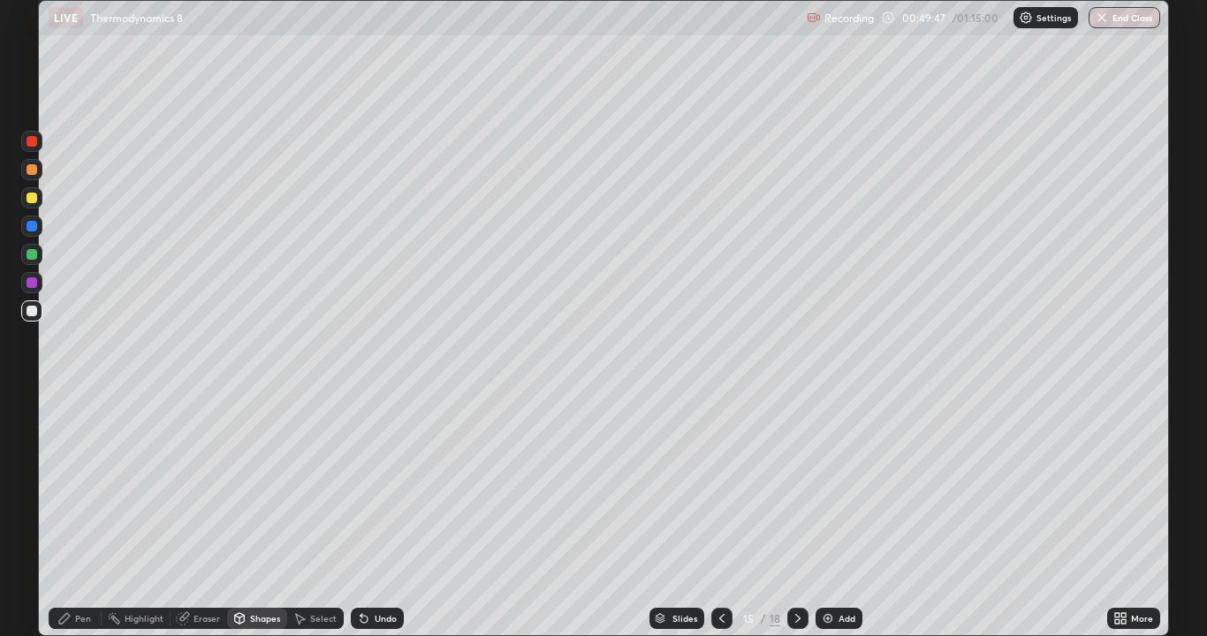
click at [87, 516] on div "Pen" at bounding box center [83, 618] width 16 height 9
click at [35, 170] on div at bounding box center [32, 169] width 11 height 11
click at [802, 516] on icon at bounding box center [798, 618] width 14 height 14
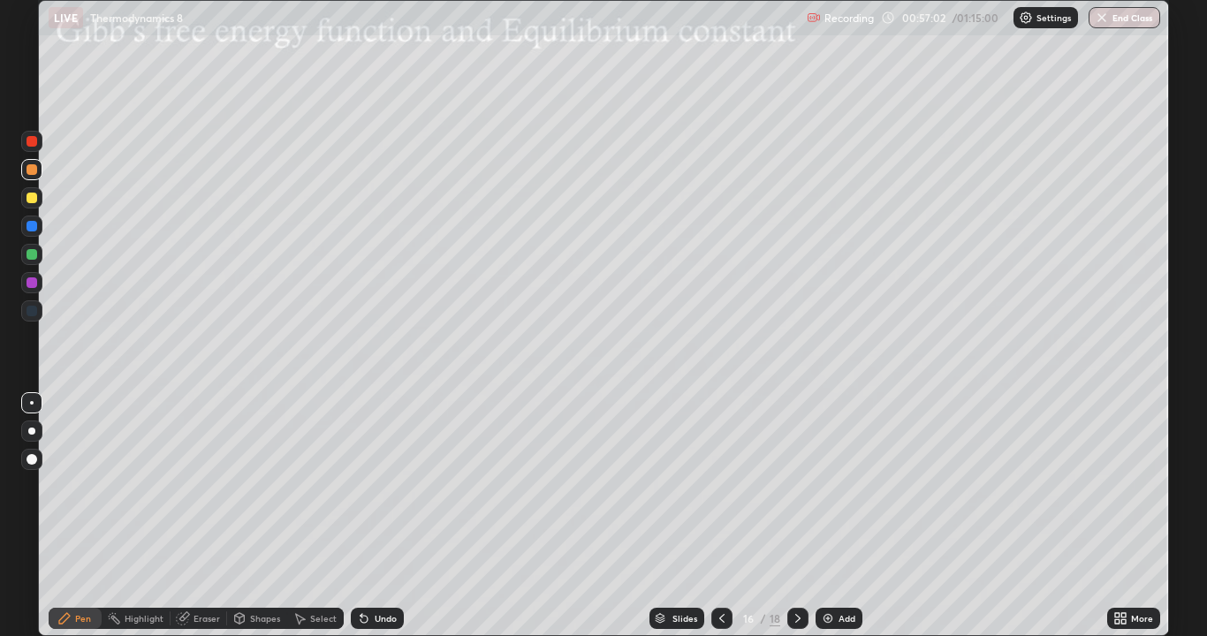
click at [720, 516] on icon at bounding box center [722, 618] width 14 height 14
click at [828, 516] on img at bounding box center [828, 618] width 14 height 14
click at [33, 312] on div at bounding box center [32, 311] width 11 height 11
click at [244, 516] on icon at bounding box center [239, 618] width 14 height 14
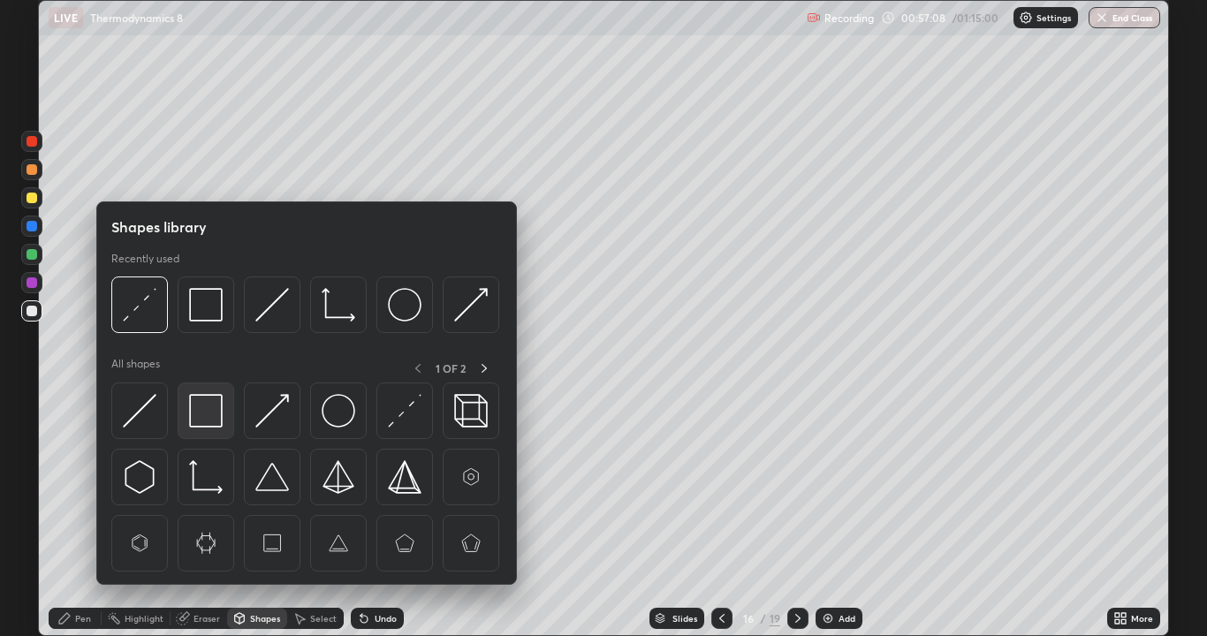
click at [208, 416] on img at bounding box center [206, 411] width 34 height 34
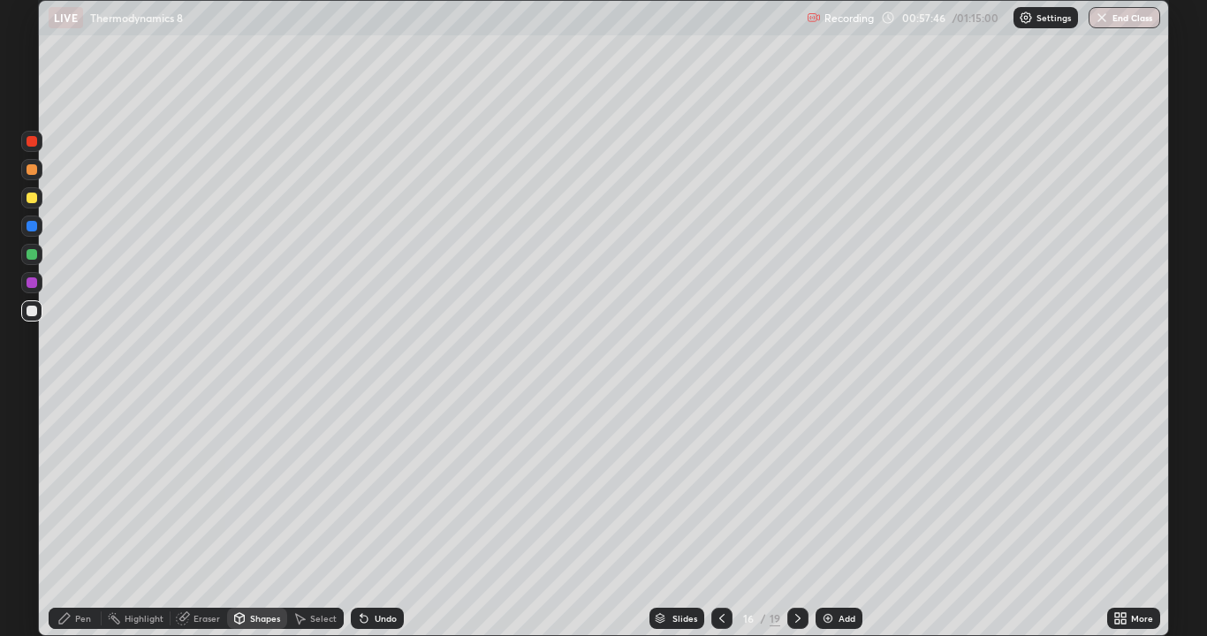
click at [370, 516] on div "Undo" at bounding box center [377, 618] width 53 height 21
click at [84, 516] on div "Pen" at bounding box center [75, 618] width 53 height 21
click at [30, 201] on div at bounding box center [32, 198] width 11 height 11
click at [34, 311] on div at bounding box center [32, 311] width 11 height 11
click at [367, 516] on icon at bounding box center [364, 618] width 14 height 14
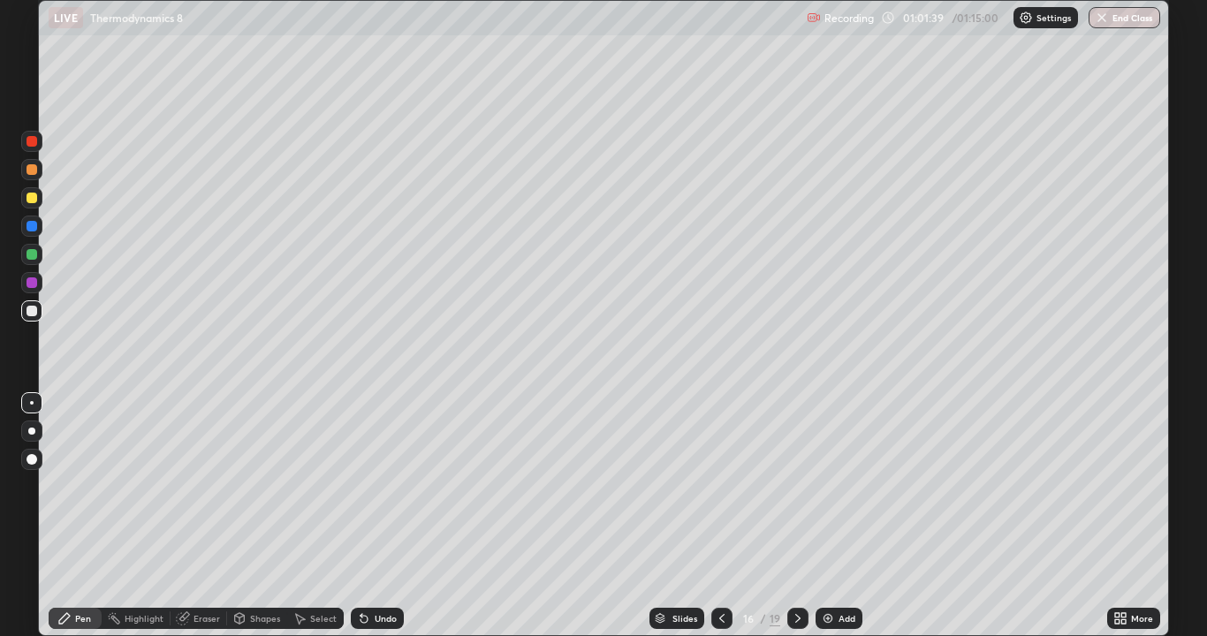
click at [389, 516] on div "Undo" at bounding box center [386, 618] width 22 height 9
click at [379, 516] on div "Undo" at bounding box center [386, 618] width 22 height 9
click at [373, 516] on div "Undo" at bounding box center [377, 618] width 53 height 21
click at [366, 516] on icon at bounding box center [364, 618] width 14 height 14
click at [362, 516] on div "Undo" at bounding box center [377, 618] width 53 height 21
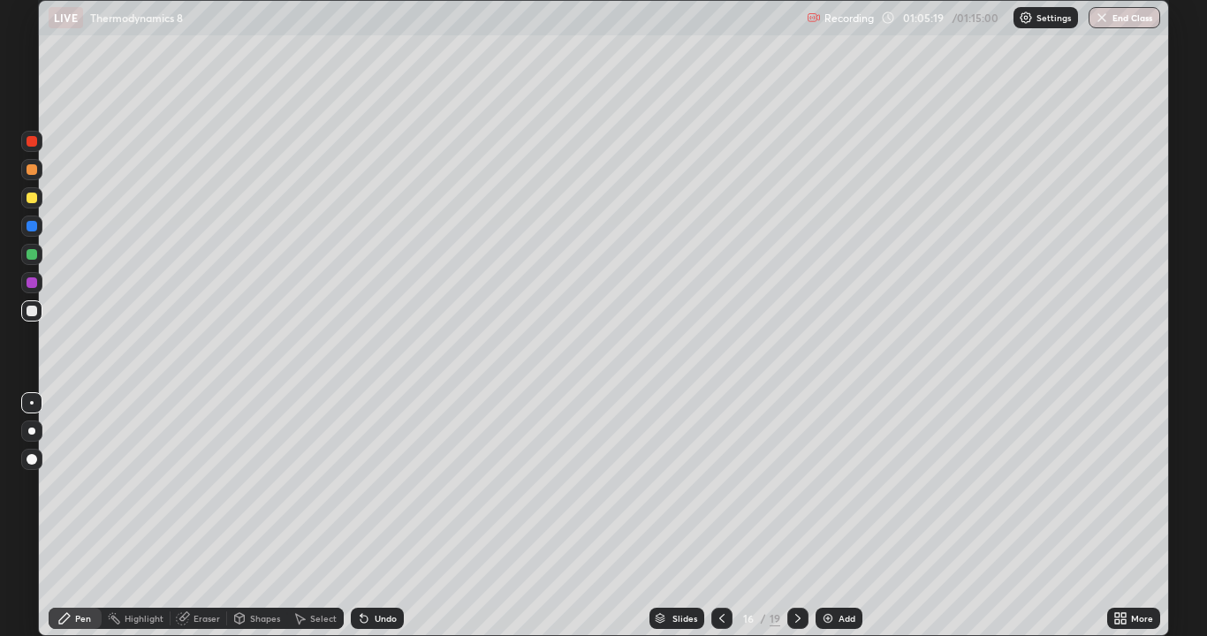
click at [825, 516] on img at bounding box center [828, 618] width 14 height 14
click at [32, 314] on div at bounding box center [32, 311] width 11 height 11
click at [34, 173] on div at bounding box center [32, 169] width 11 height 11
click at [210, 516] on div "Eraser" at bounding box center [206, 618] width 27 height 9
click at [100, 516] on div "Pen" at bounding box center [75, 618] width 53 height 35
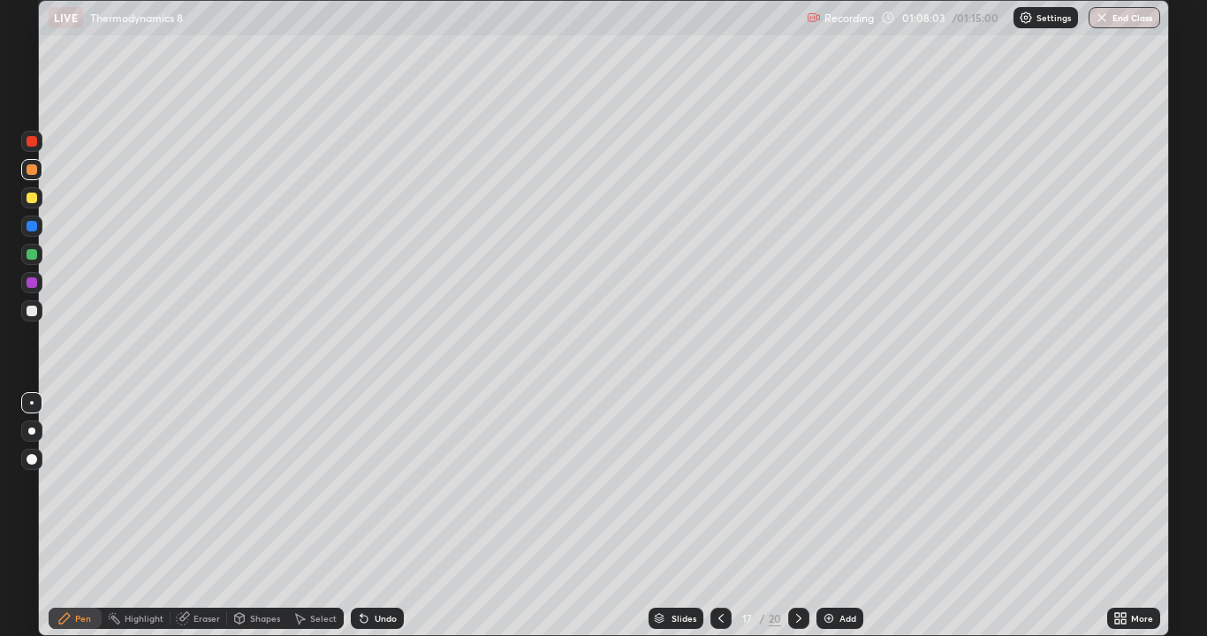
click at [217, 516] on div "Eraser" at bounding box center [206, 618] width 27 height 9
click at [89, 516] on div "Pen" at bounding box center [83, 618] width 16 height 9
click at [1123, 22] on button "End Class" at bounding box center [1124, 17] width 72 height 21
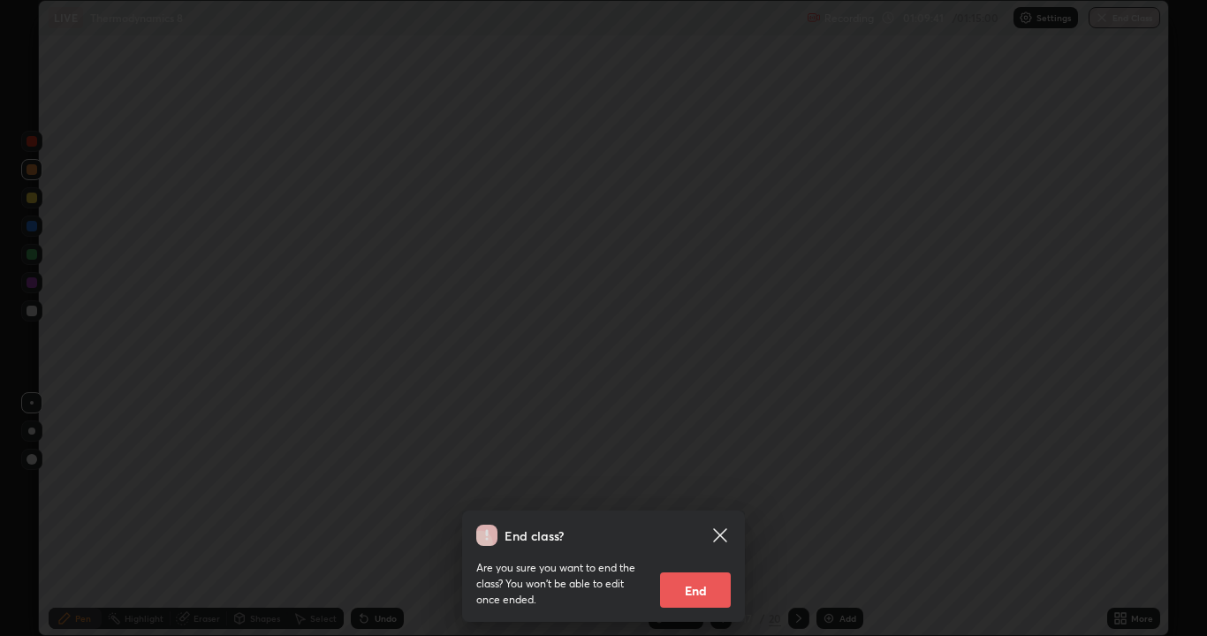
click at [720, 516] on button "End" at bounding box center [695, 589] width 71 height 35
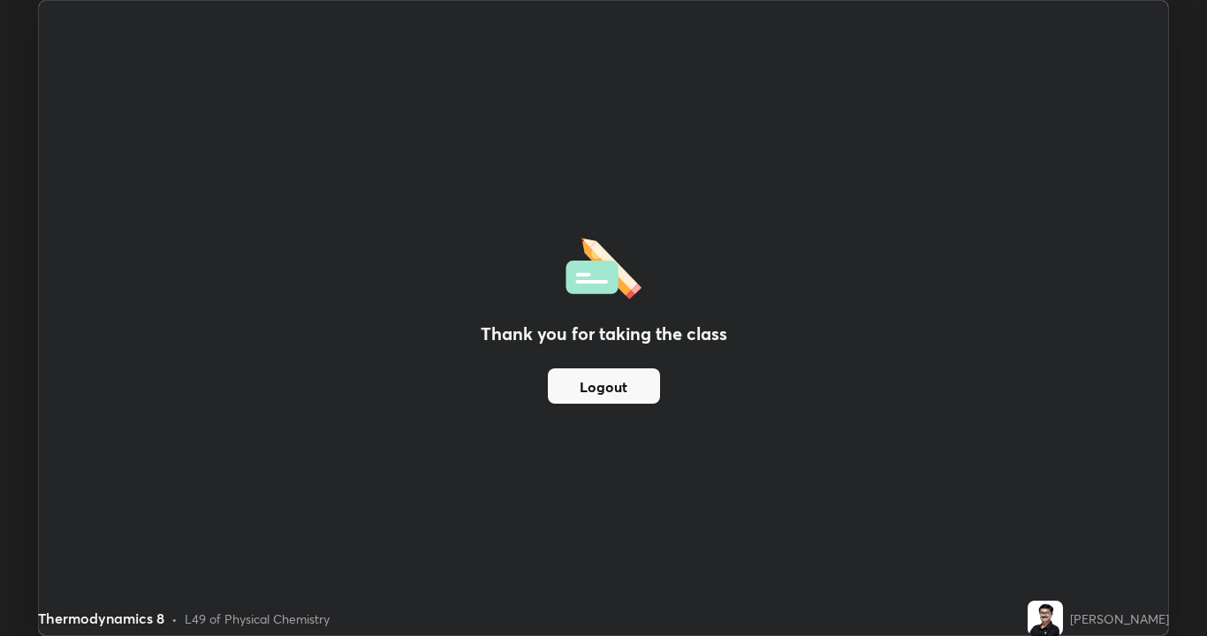
click at [638, 393] on button "Logout" at bounding box center [604, 385] width 112 height 35
